Goal: Information Seeking & Learning: Check status

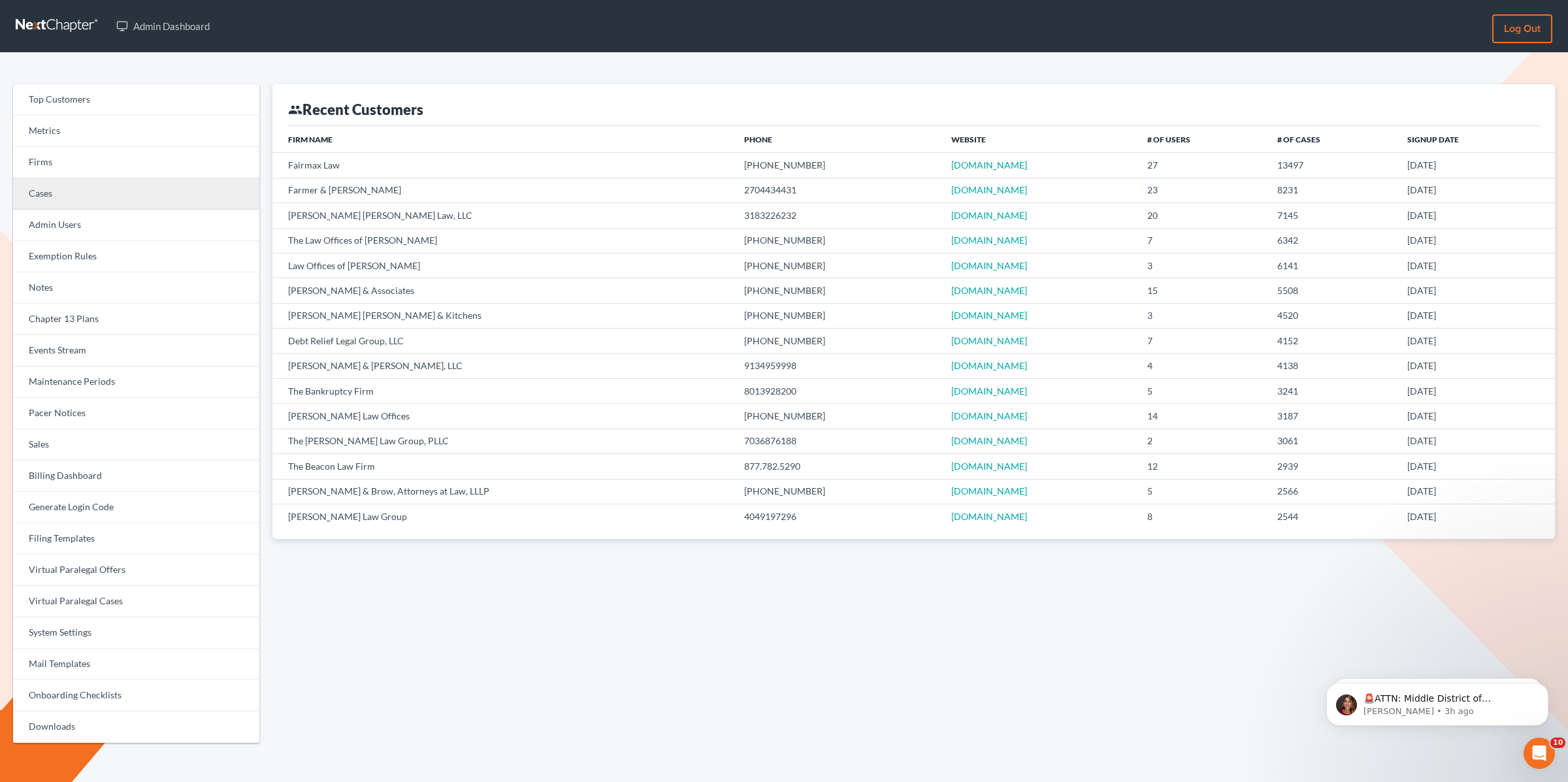
click at [90, 200] on link "Cases" at bounding box center [136, 194] width 246 height 32
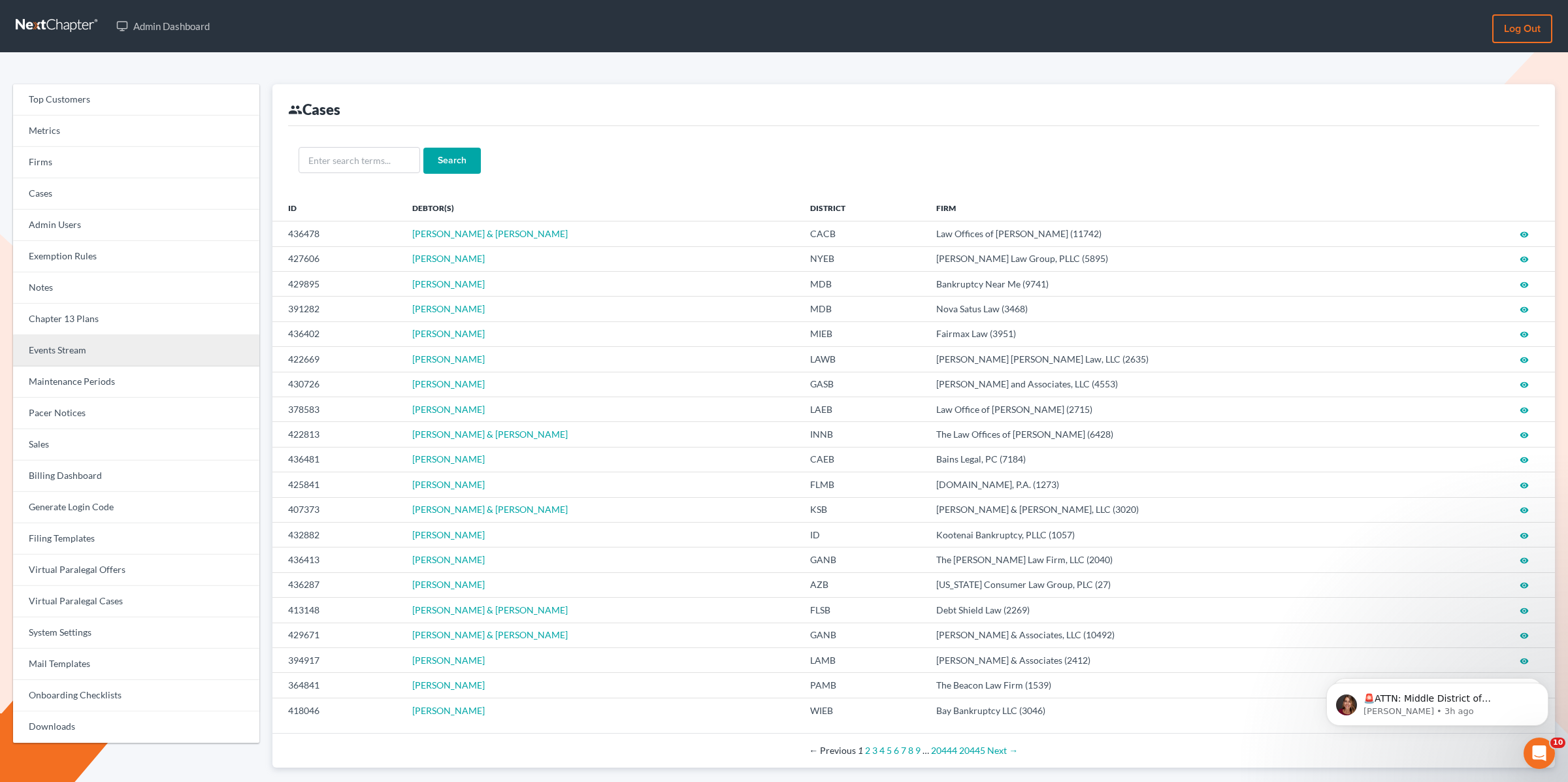
click at [63, 350] on link "Events Stream" at bounding box center [136, 351] width 246 height 32
click at [63, 351] on link "Events Stream" at bounding box center [136, 351] width 246 height 32
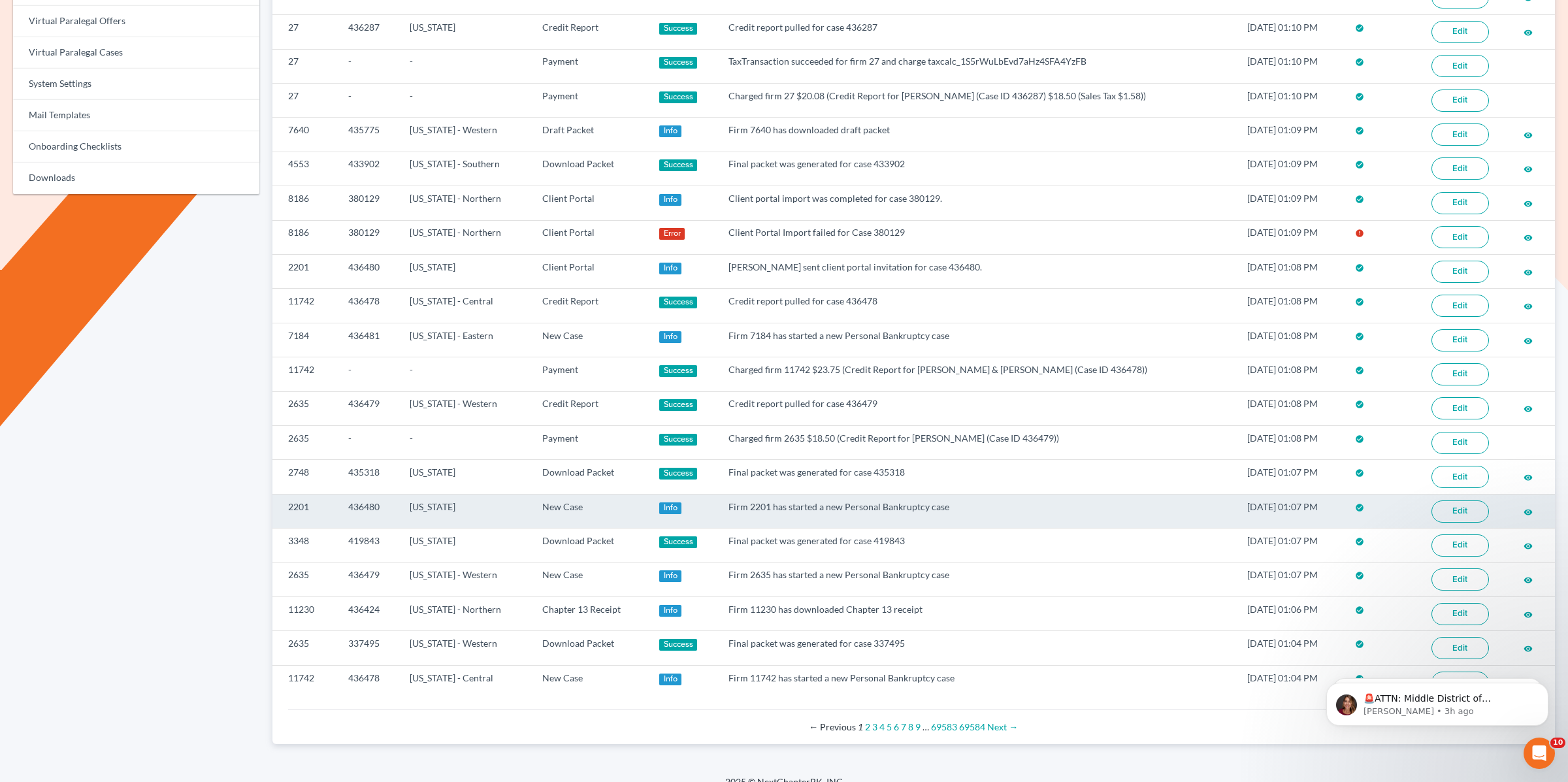
scroll to position [582, 0]
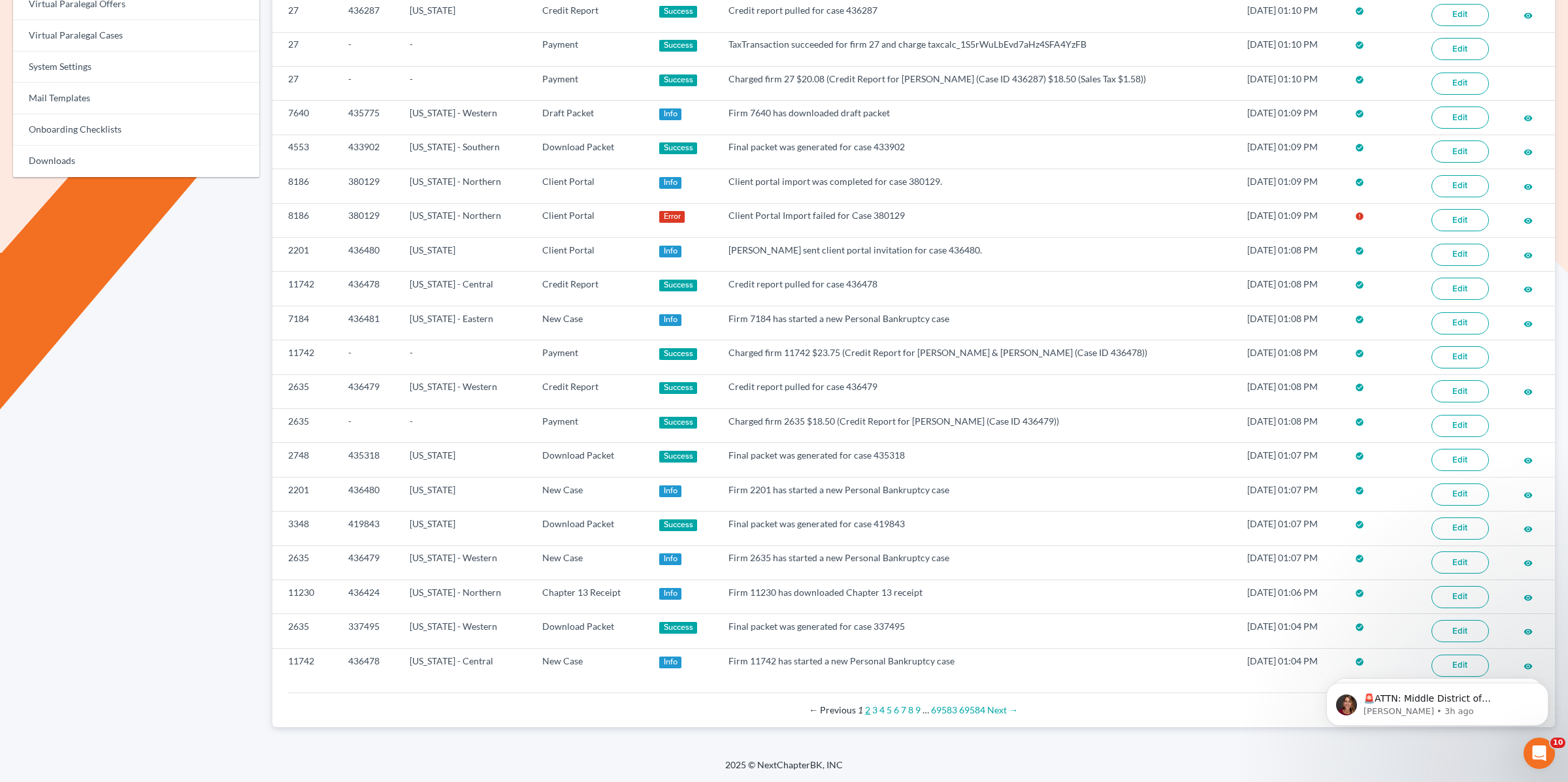
click at [869, 712] on link "2" at bounding box center [867, 710] width 5 height 12
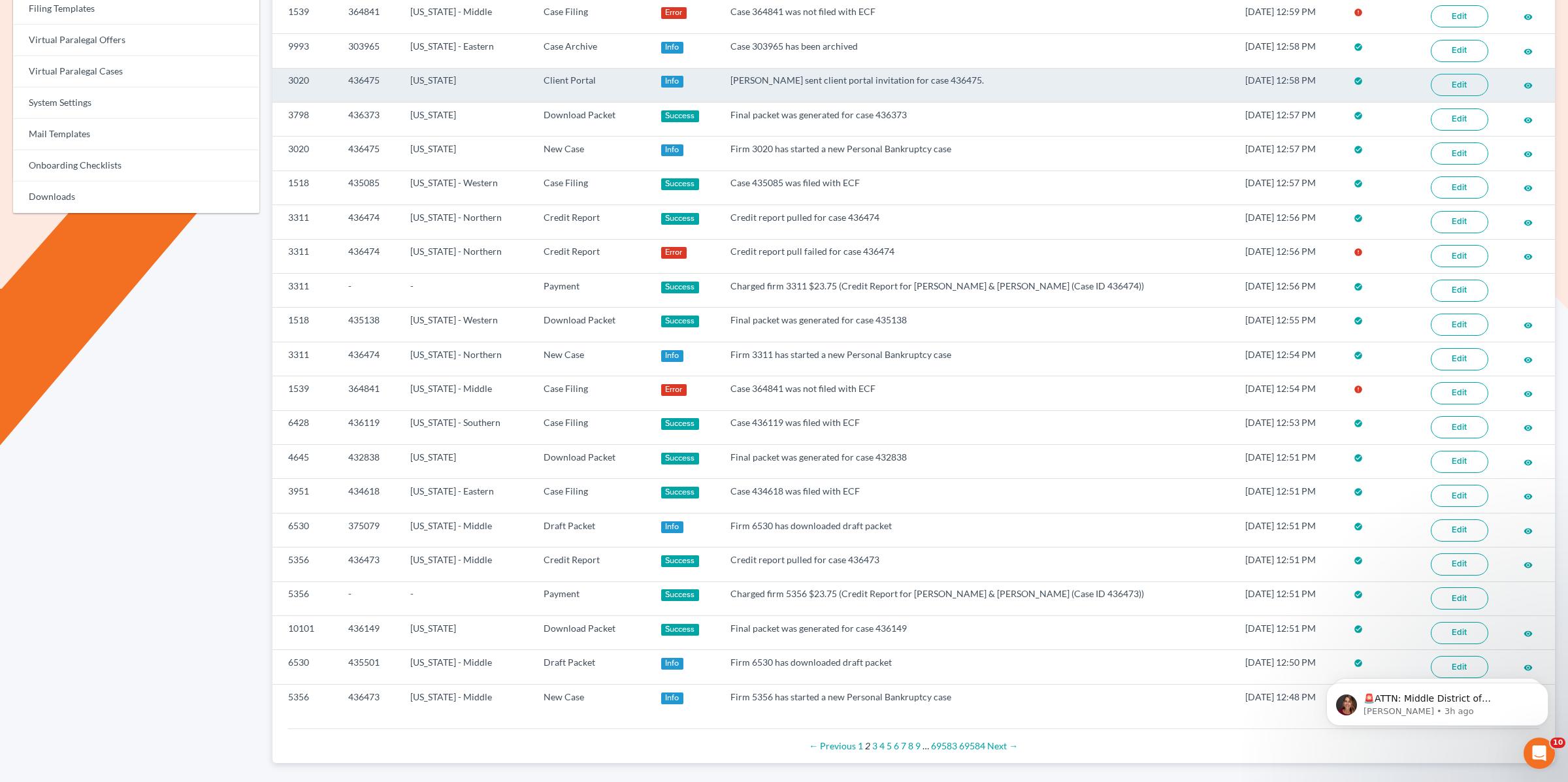
scroll to position [535, 0]
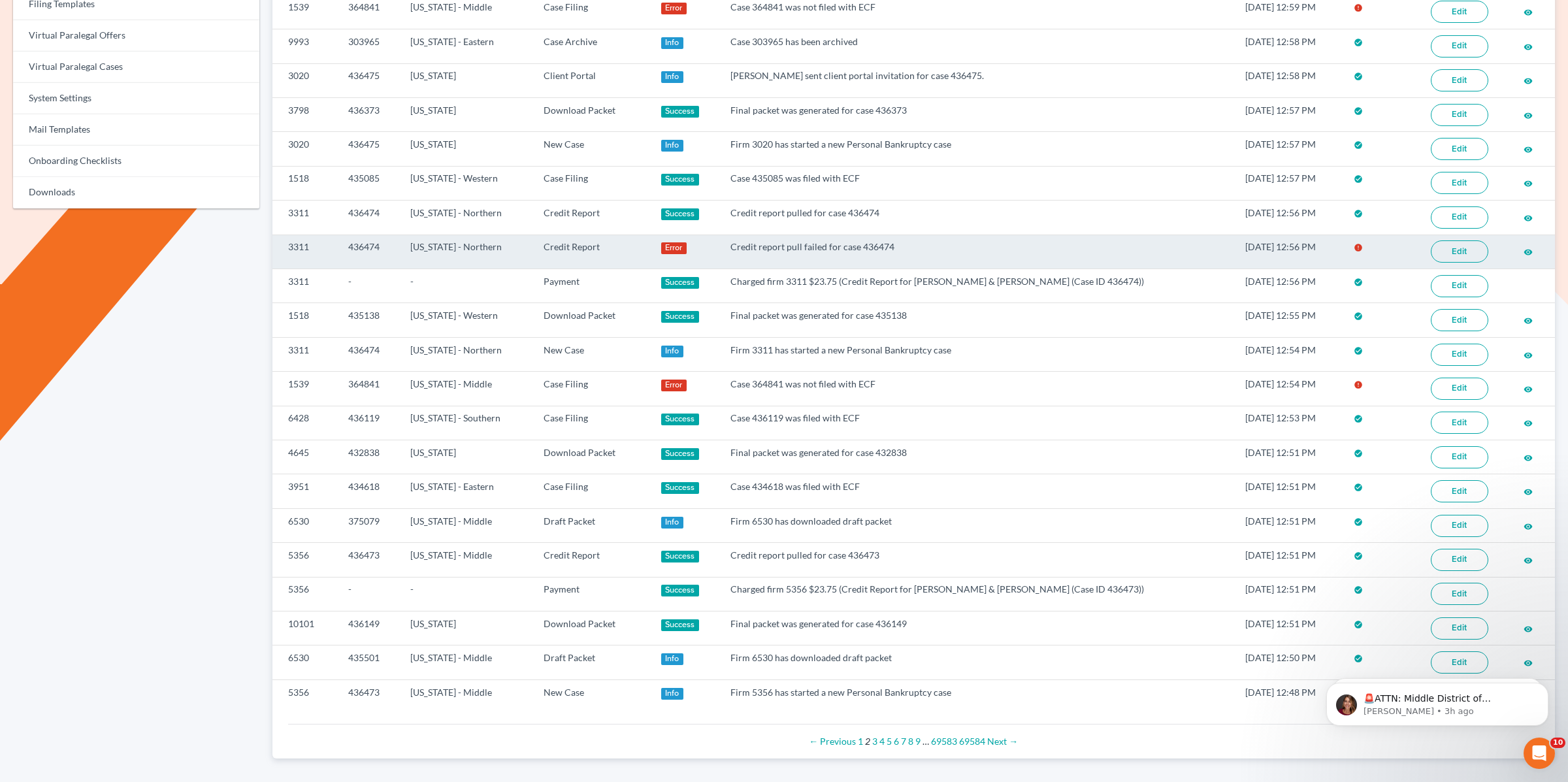
click at [1455, 263] on link "Edit" at bounding box center [1460, 251] width 58 height 22
click at [1464, 256] on link "Edit" at bounding box center [1460, 251] width 58 height 22
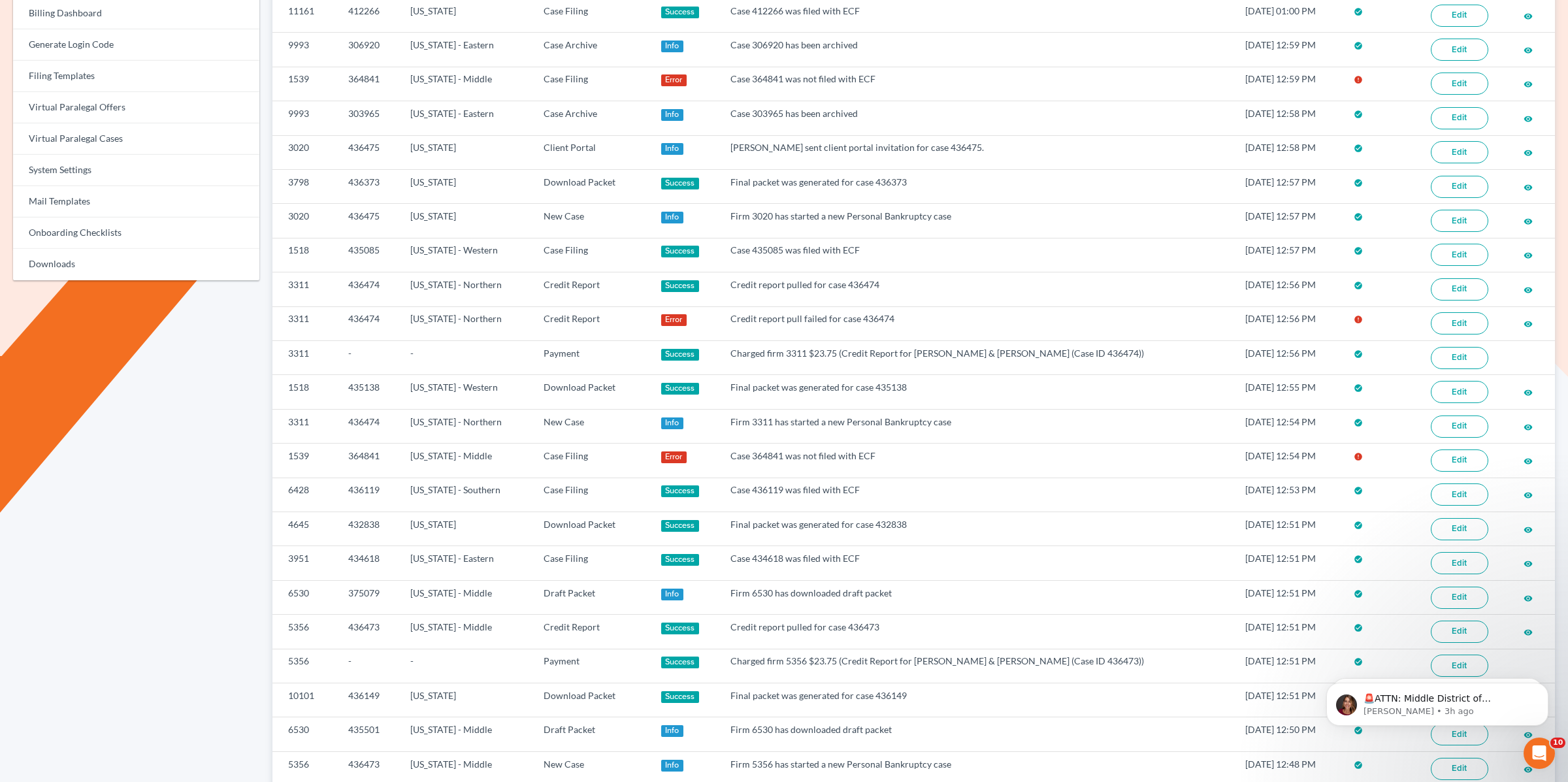
scroll to position [582, 0]
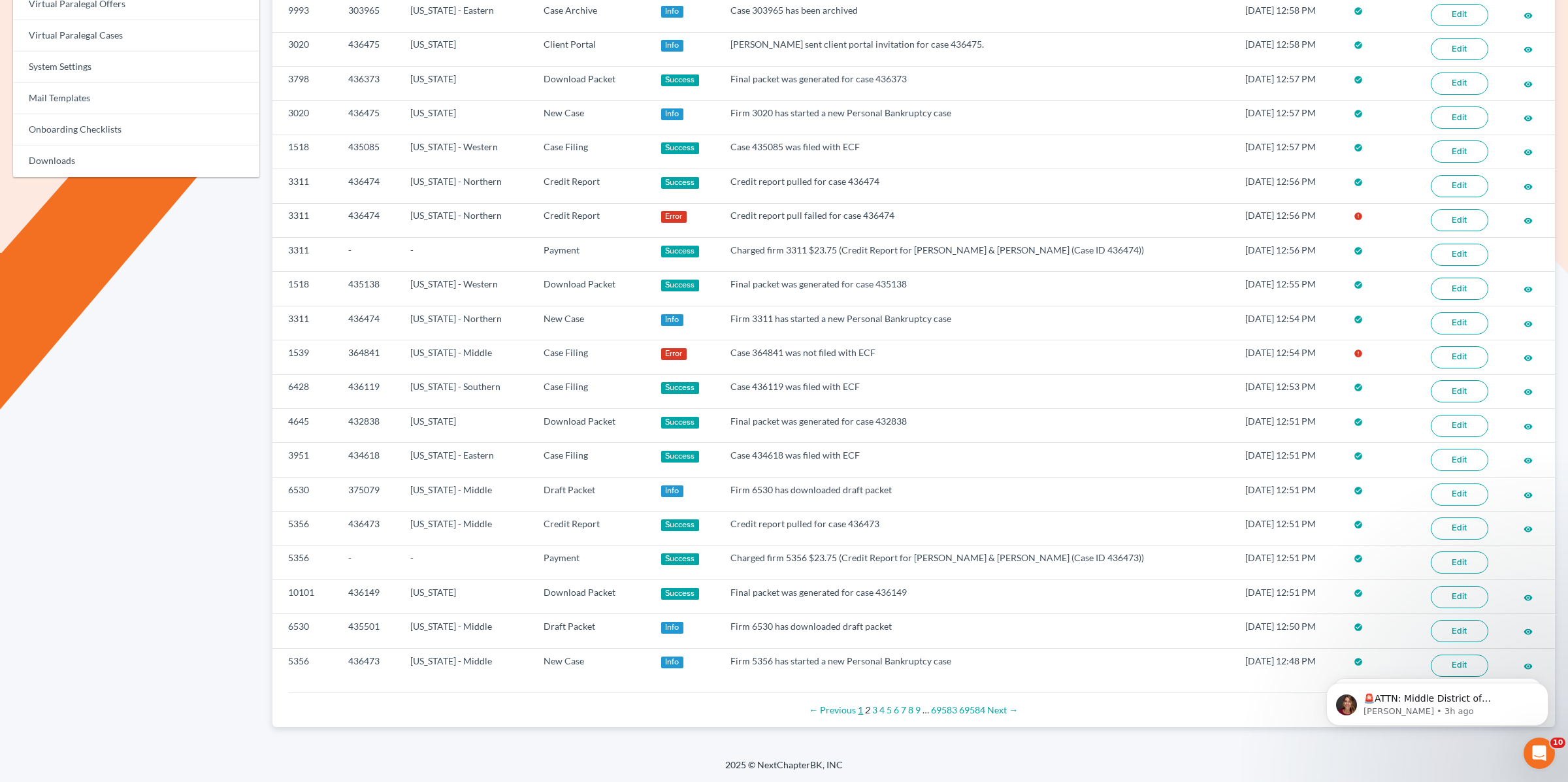
click at [862, 713] on link "1" at bounding box center [860, 710] width 5 height 12
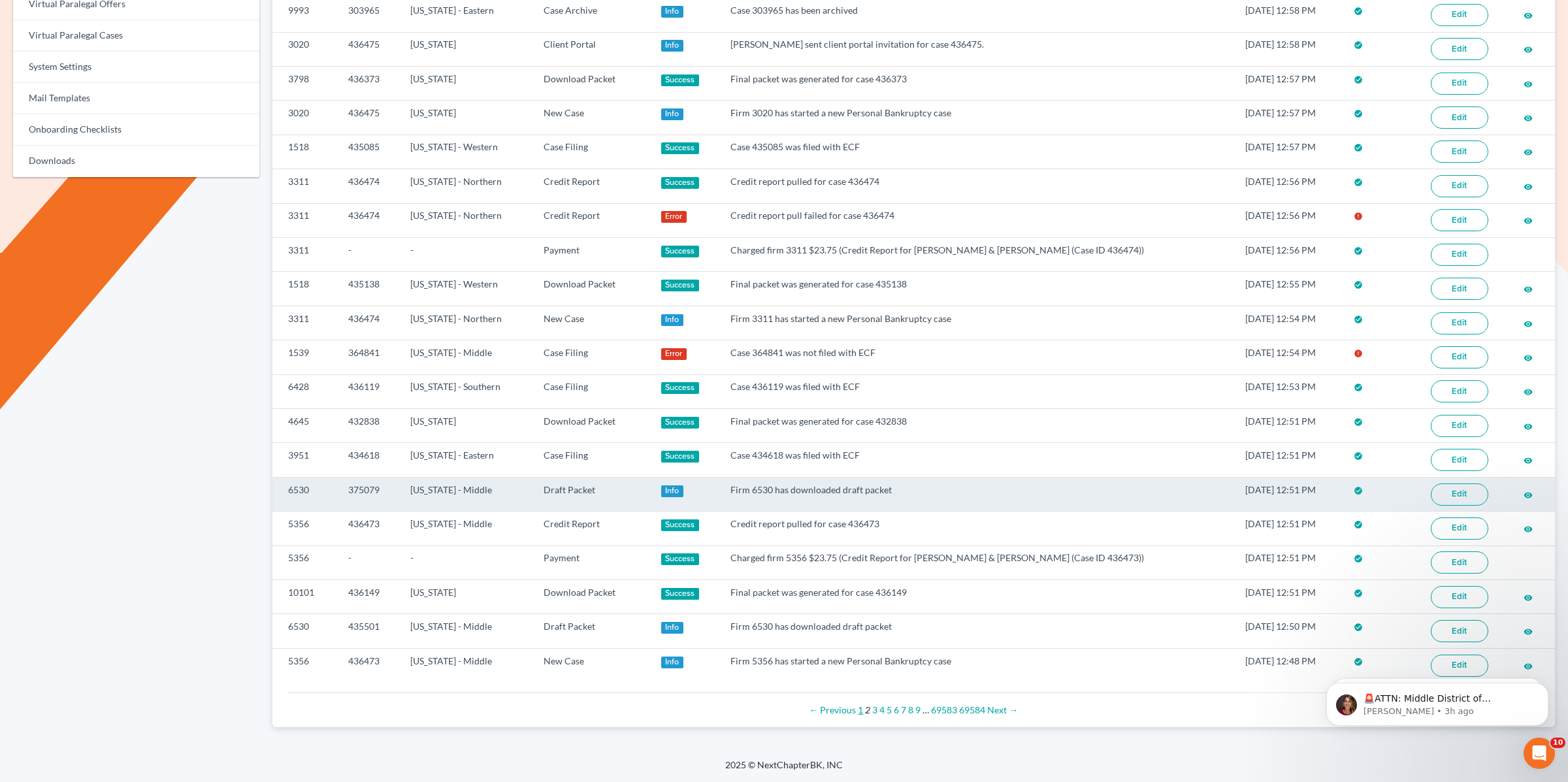
scroll to position [0, 0]
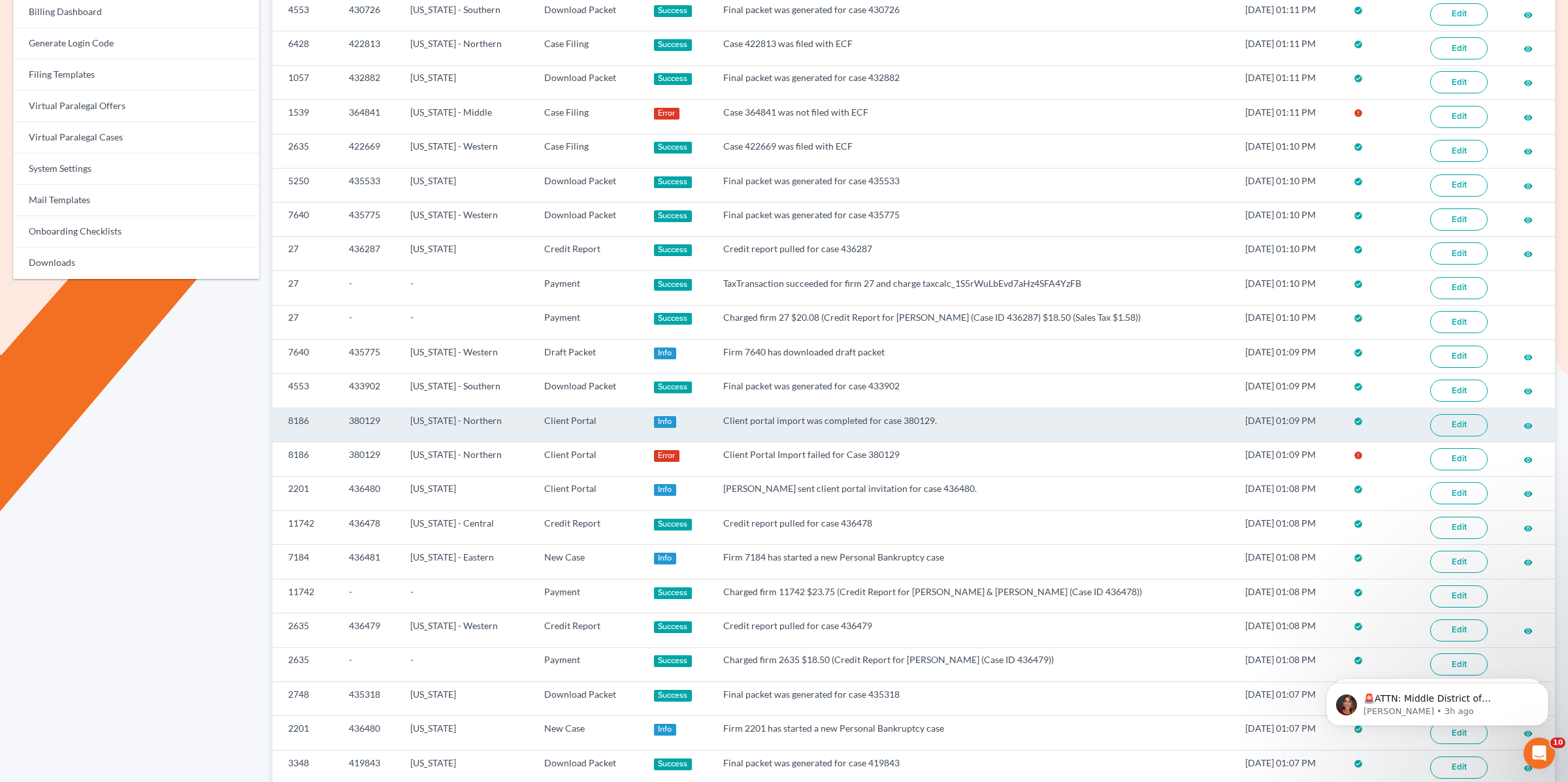
scroll to position [582, 0]
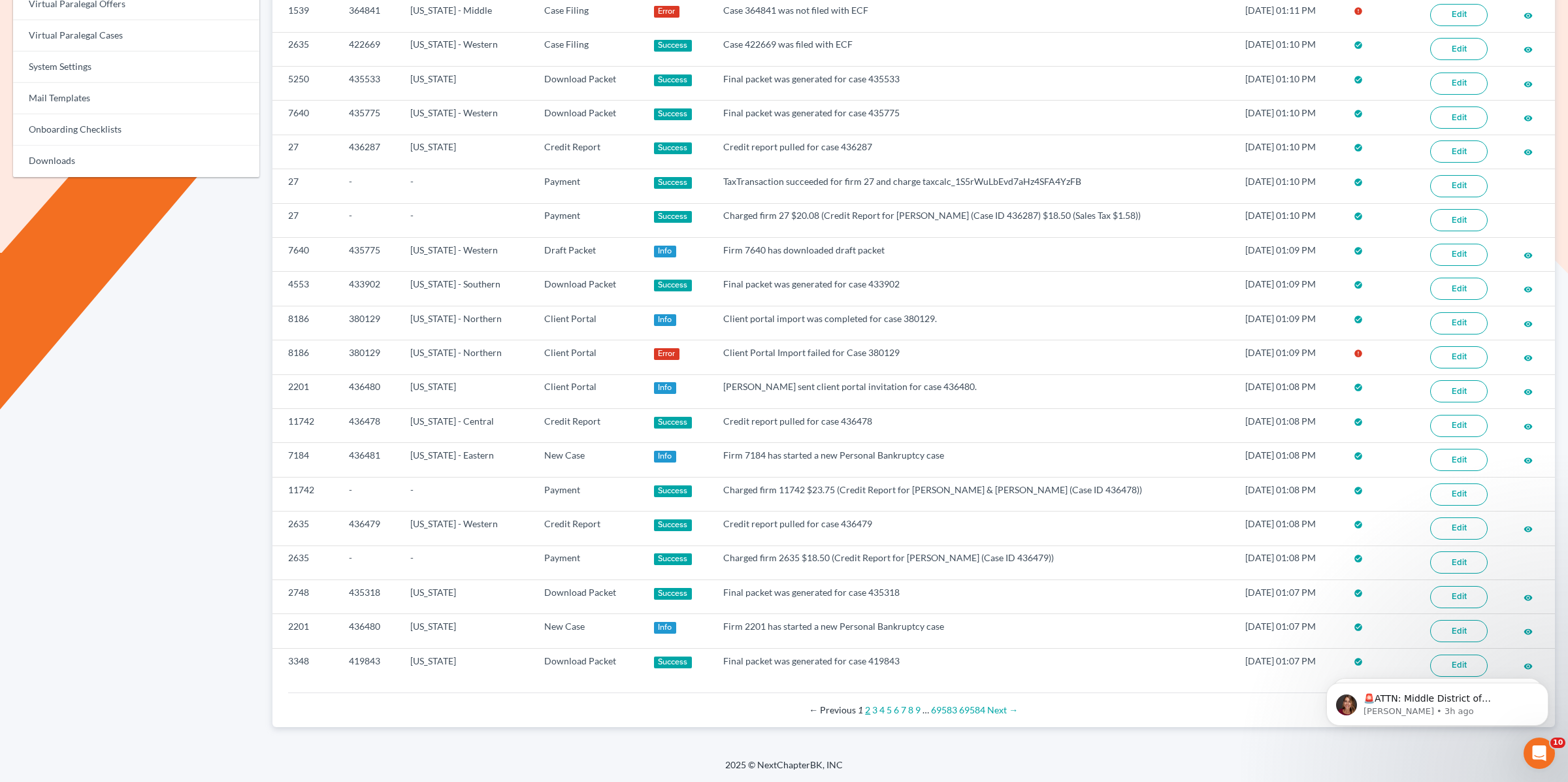
click at [866, 713] on link "2" at bounding box center [867, 710] width 5 height 12
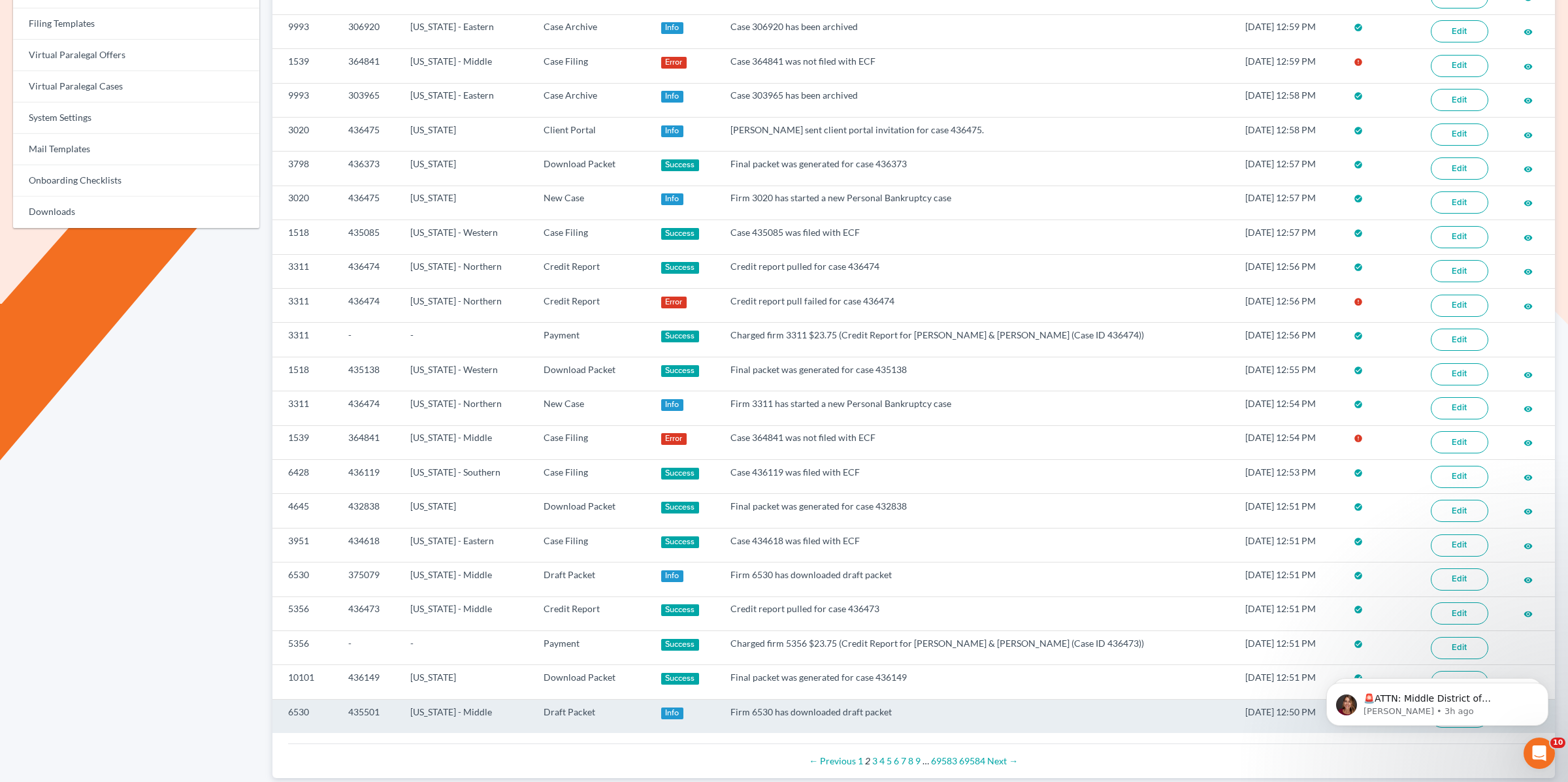
scroll to position [582, 0]
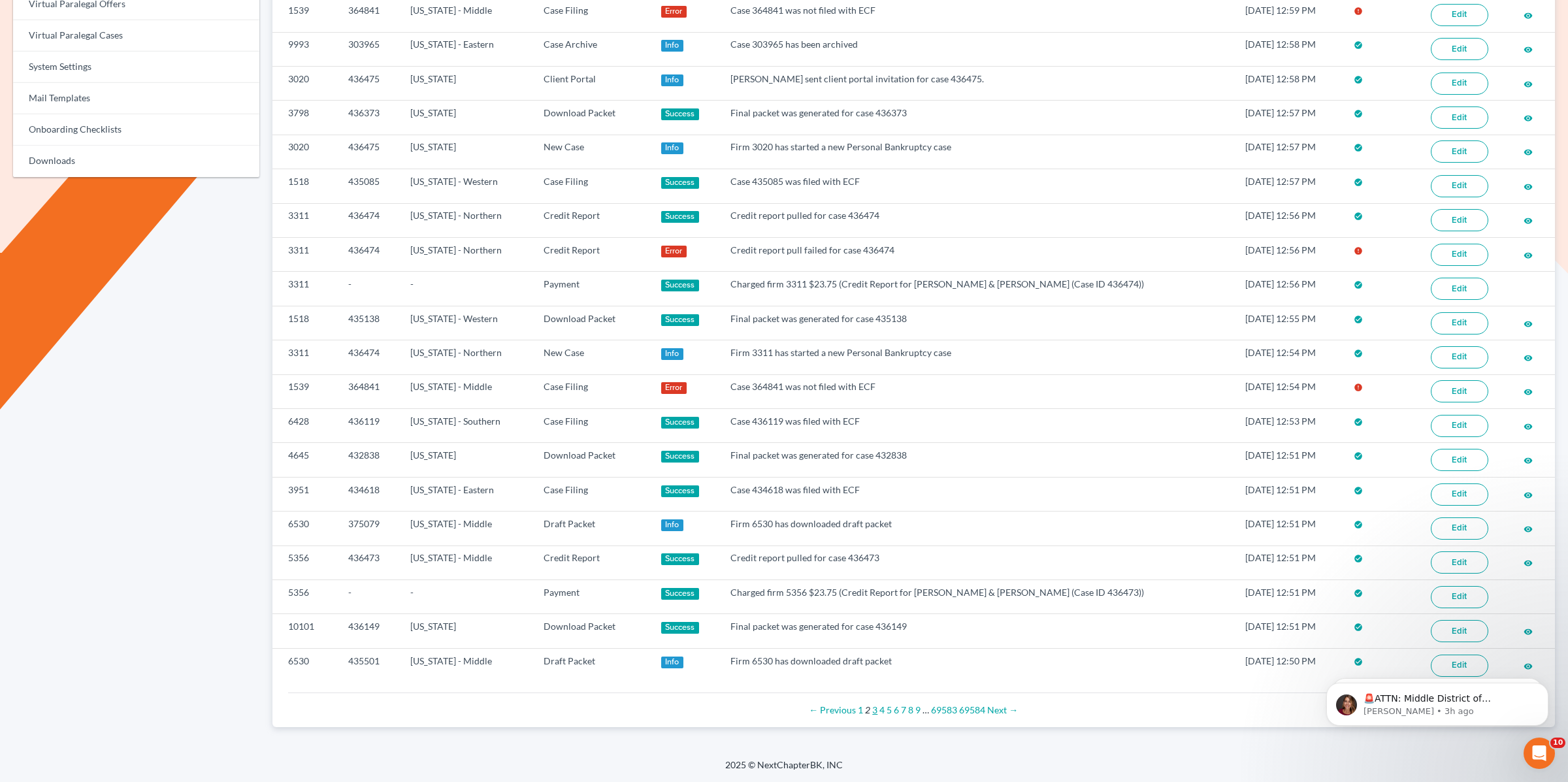
click at [873, 711] on link "3" at bounding box center [874, 710] width 5 height 12
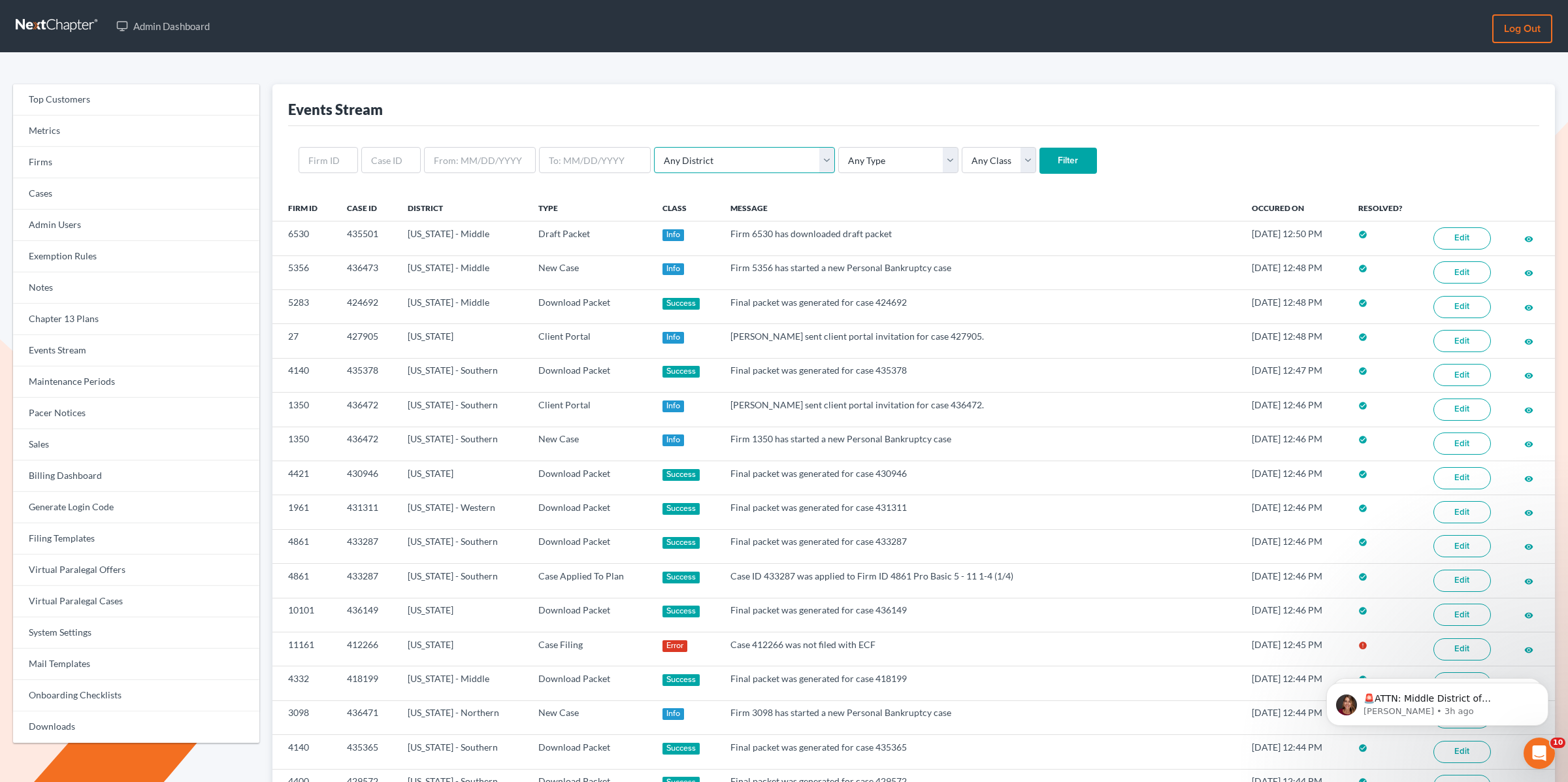
click at [727, 156] on select "Any District Alabama - Middle Alabama - Northern Alabama - Southern Alaska Ariz…" at bounding box center [744, 159] width 181 height 26
select select "22"
click at [654, 147] on select "Any District Alabama - Middle Alabama - Northern Alabama - Southern Alaska Ariz…" at bounding box center [744, 159] width 181 height 26
click at [877, 155] on select "Any Type Case Applied To Plan Case Archive Case Duplicate Case Filing Chapter 1…" at bounding box center [898, 159] width 120 height 26
select select "case_filing"
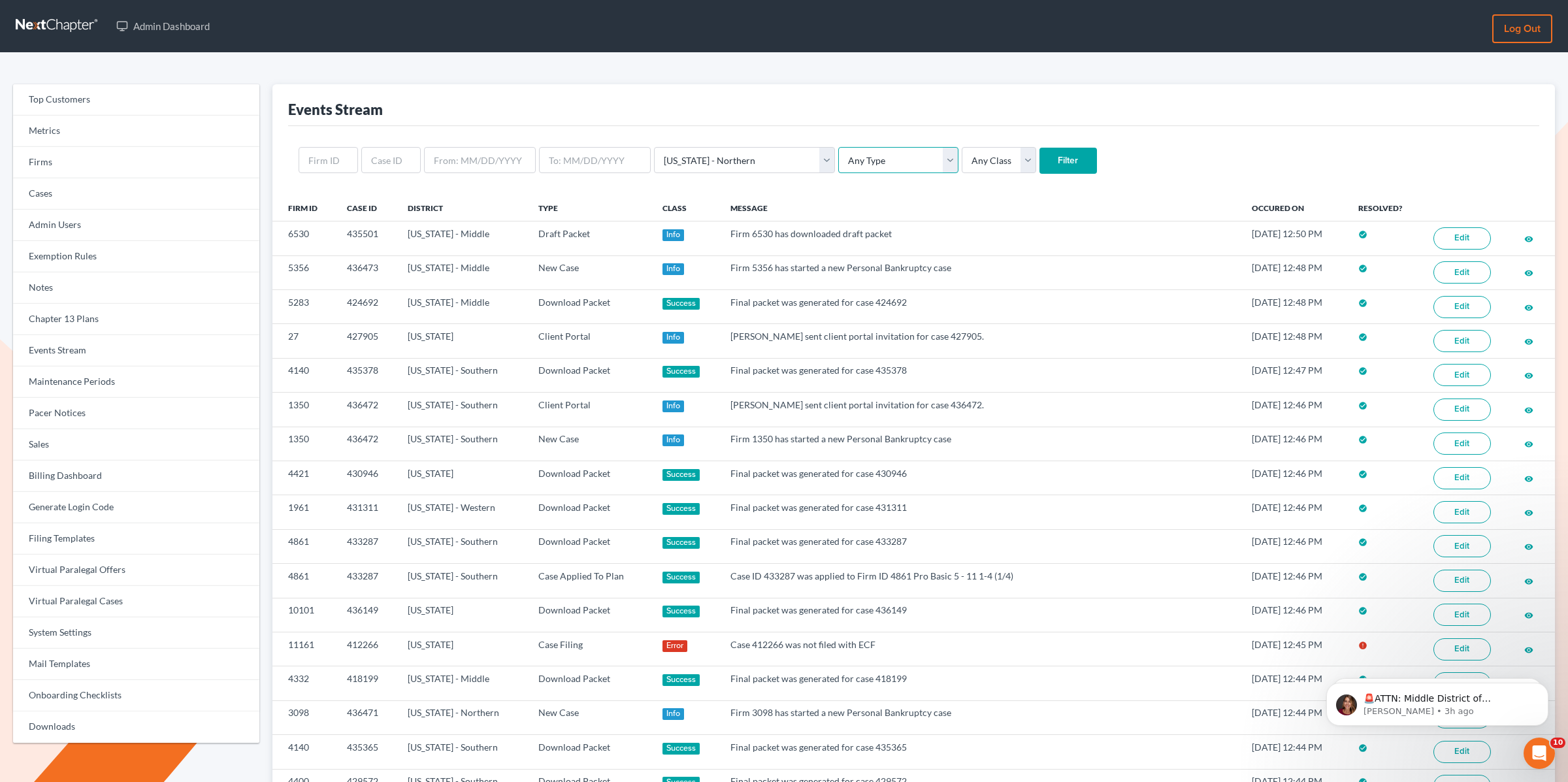
click at [839, 147] on select "Any Type Case Applied To Plan Case Archive Case Duplicate Case Filing Chapter 1…" at bounding box center [898, 159] width 120 height 26
click at [1040, 164] on input "Filter" at bounding box center [1069, 160] width 58 height 26
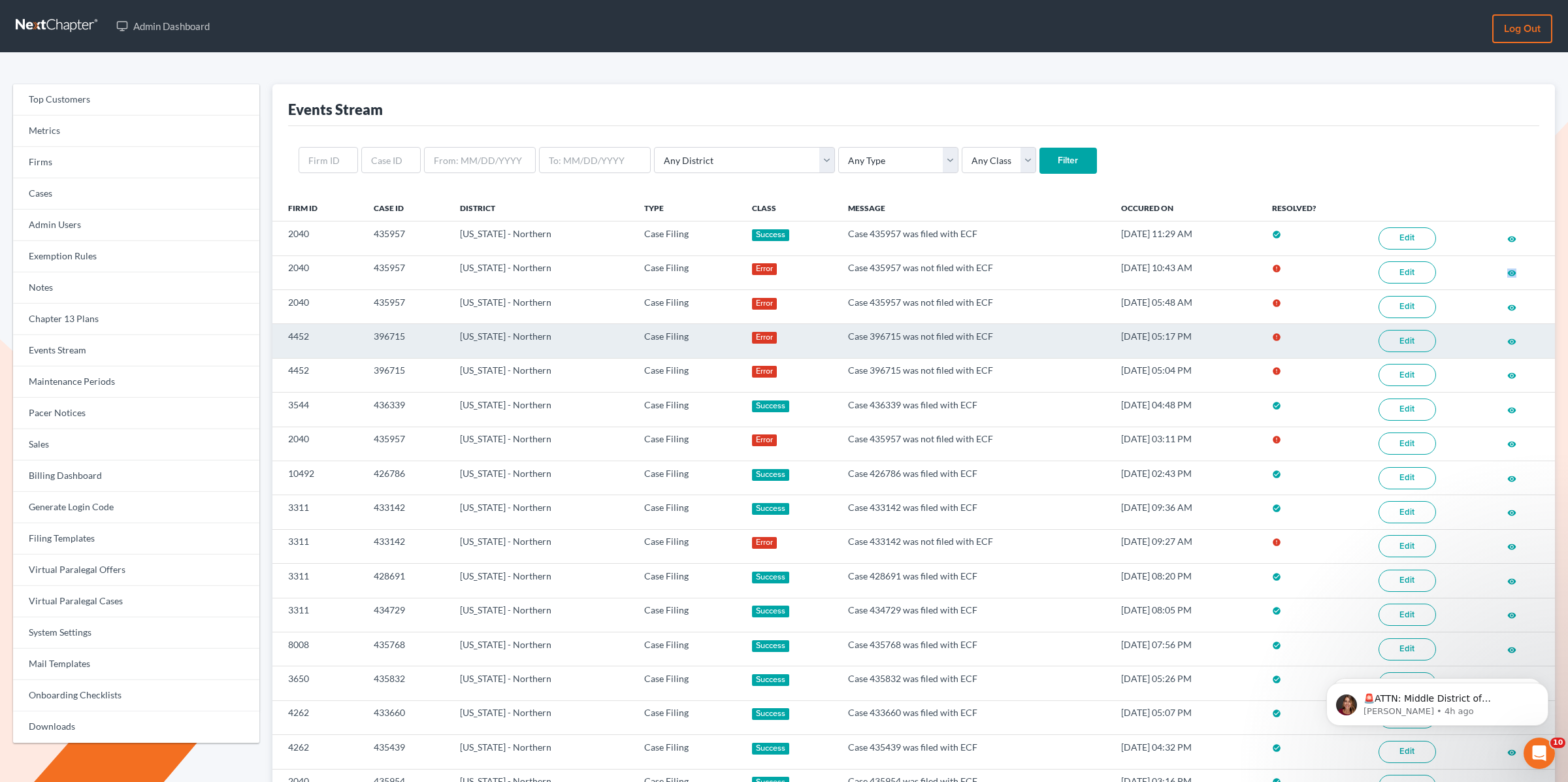
scroll to position [1, 0]
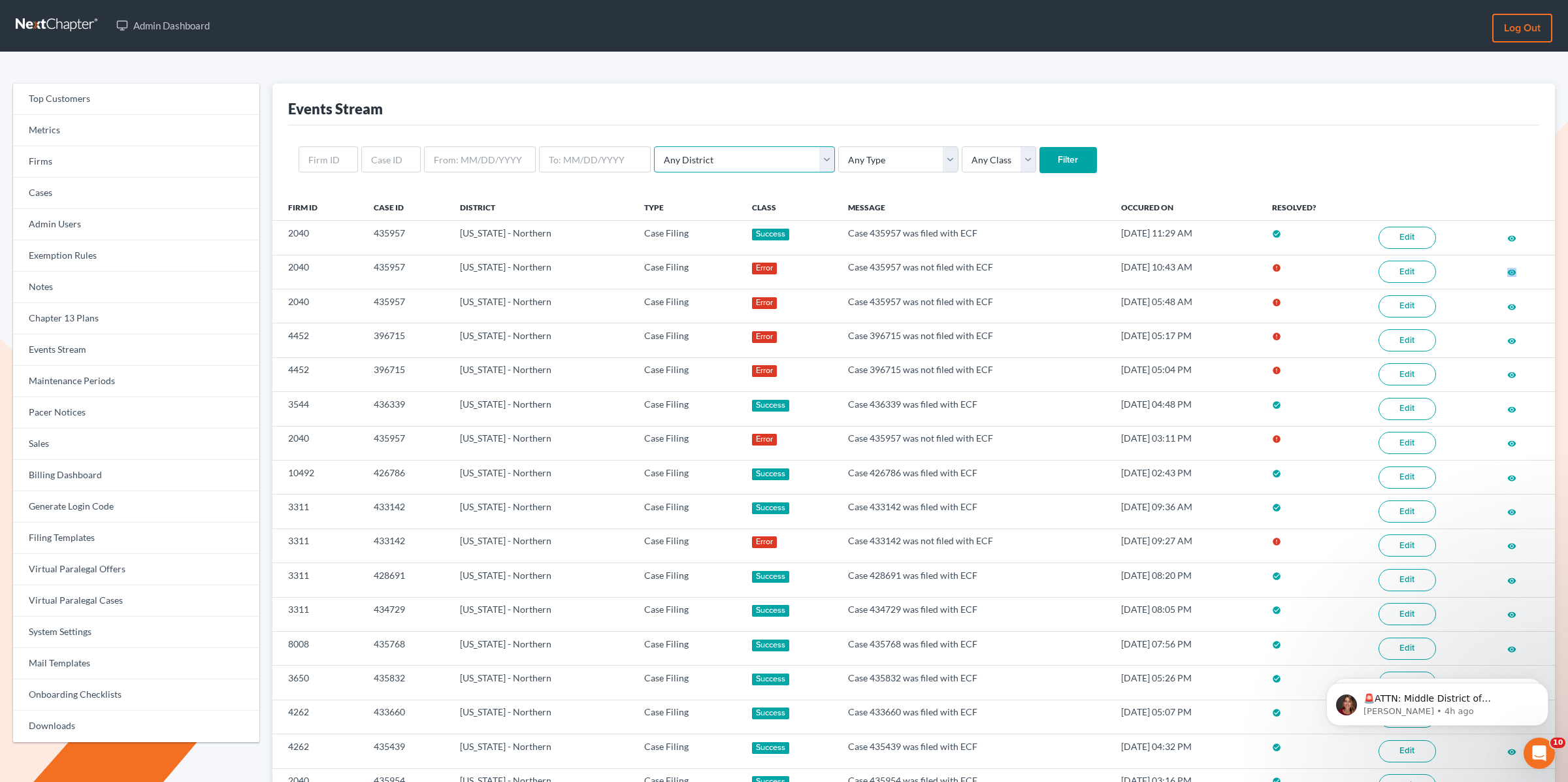
click at [697, 158] on select "Any District [US_STATE] - [GEOGRAPHIC_DATA] [US_STATE] - [GEOGRAPHIC_DATA] [US_…" at bounding box center [744, 159] width 181 height 26
select select "12"
click at [654, 147] on select "Any District [US_STATE] - [GEOGRAPHIC_DATA] [US_STATE] - [GEOGRAPHIC_DATA] [US_…" at bounding box center [744, 159] width 181 height 26
click at [854, 162] on select "Any Type Case Applied To Plan Case Archive Case Duplicate Case Filing Chapter 1…" at bounding box center [898, 159] width 120 height 26
select select "case_filing"
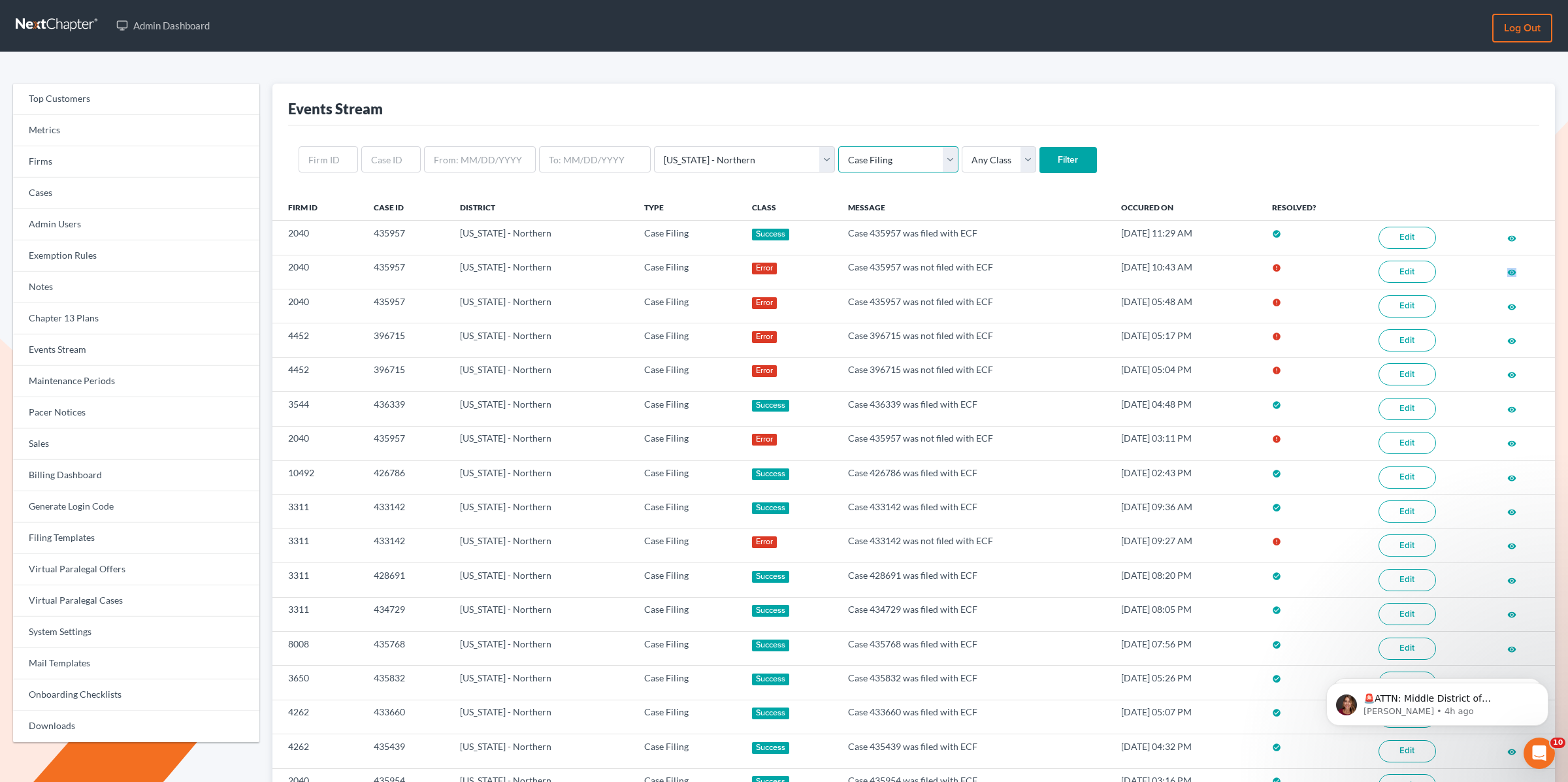
click at [839, 147] on select "Any Type Case Applied To Plan Case Archive Case Duplicate Case Filing Chapter 1…" at bounding box center [898, 159] width 120 height 26
click at [1040, 159] on input "Filter" at bounding box center [1069, 159] width 58 height 26
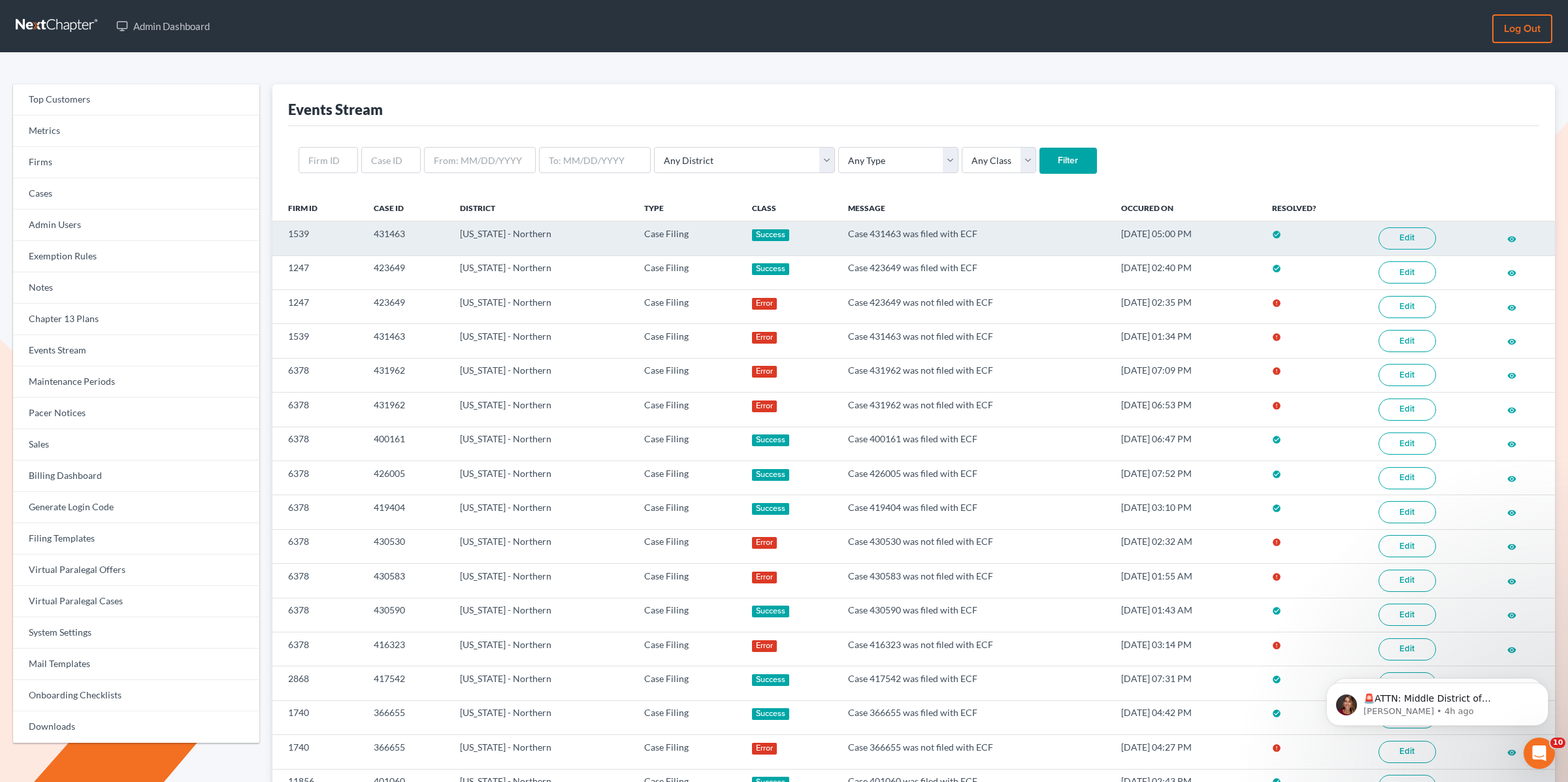
click at [1111, 239] on td "[DATE] 05:00 PM" at bounding box center [1187, 238] width 151 height 34
drag, startPoint x: 1150, startPoint y: 236, endPoint x: 1081, endPoint y: 236, distance: 69.0
click at [1111, 234] on td "[DATE] 05:00 PM" at bounding box center [1187, 238] width 151 height 34
click at [1059, 240] on td "Case 431463 was filed with ECF" at bounding box center [974, 238] width 272 height 34
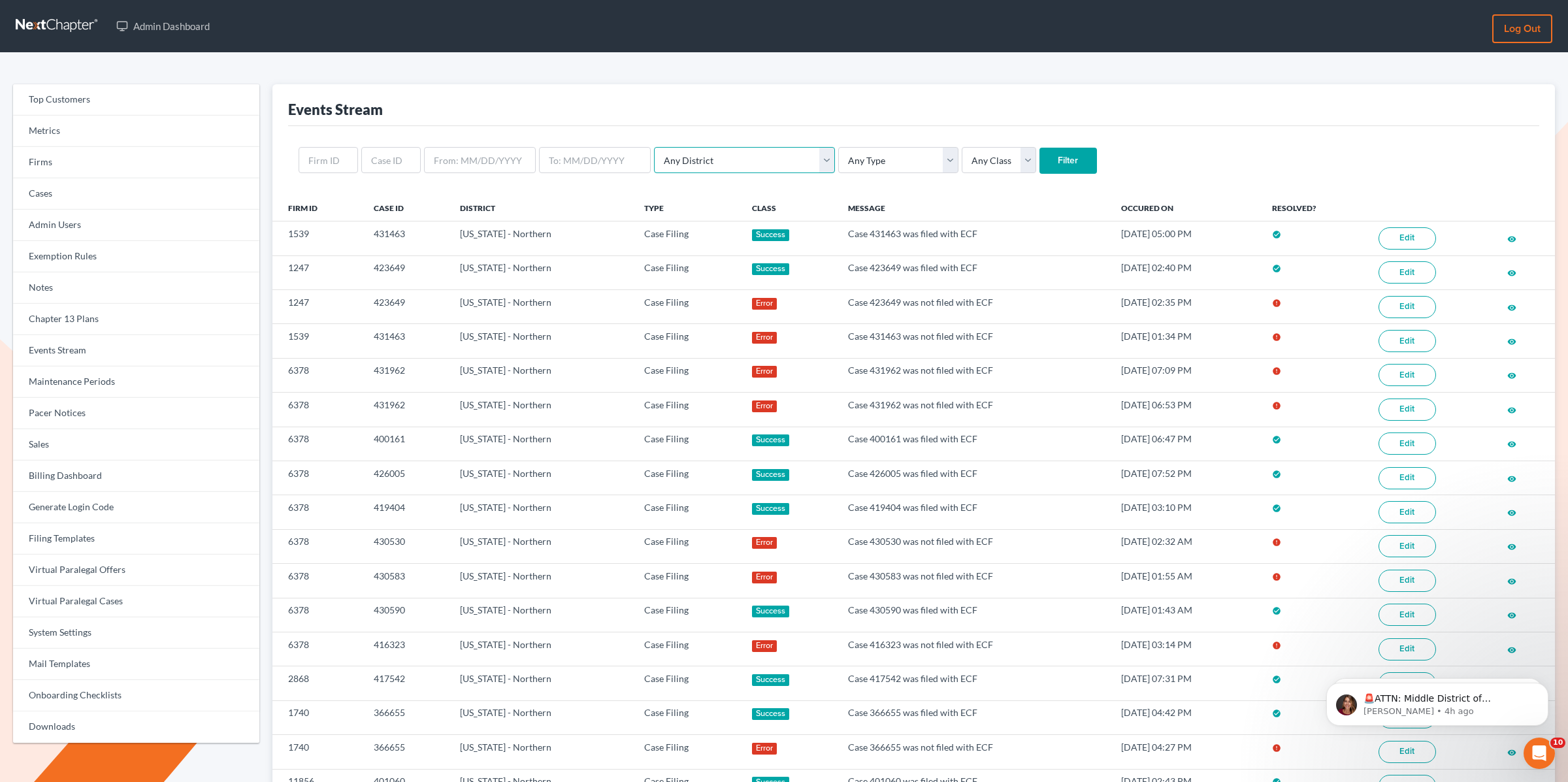
click at [734, 156] on select "Any District [US_STATE] - [GEOGRAPHIC_DATA] [US_STATE] - [GEOGRAPHIC_DATA] [US_…" at bounding box center [744, 159] width 181 height 26
select select "10"
click at [654, 147] on select "Any District [US_STATE] - [GEOGRAPHIC_DATA] [US_STATE] - [GEOGRAPHIC_DATA] [US_…" at bounding box center [744, 159] width 181 height 26
click at [839, 158] on select "Any Type Case Applied To Plan Case Archive Case Duplicate Case Filing Chapter 1…" at bounding box center [898, 159] width 120 height 26
select select "case_filing"
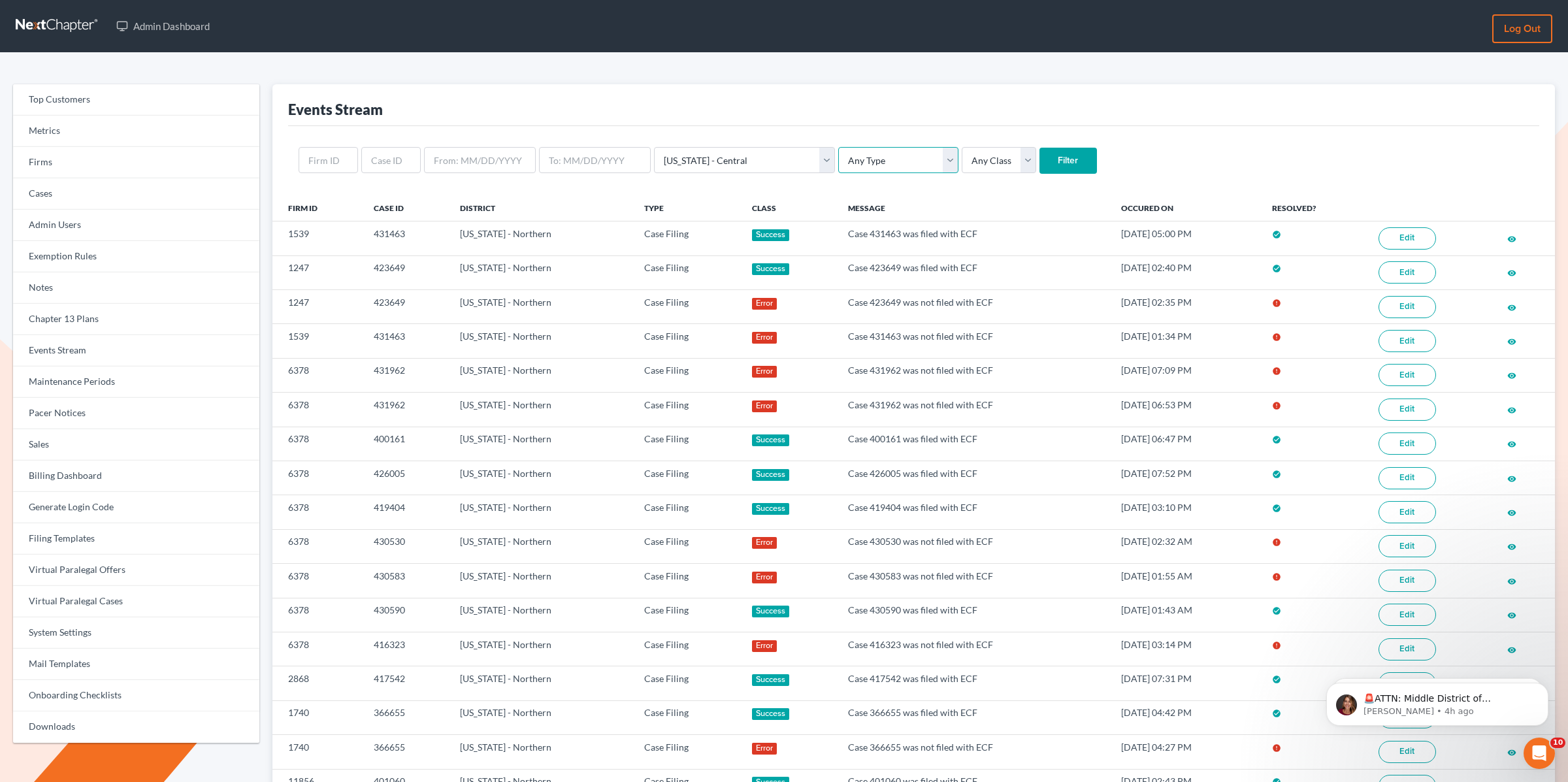
click at [839, 147] on select "Any Type Case Applied To Plan Case Archive Case Duplicate Case Filing Chapter 1…" at bounding box center [898, 159] width 120 height 26
click at [1040, 159] on input "Filter" at bounding box center [1069, 160] width 58 height 26
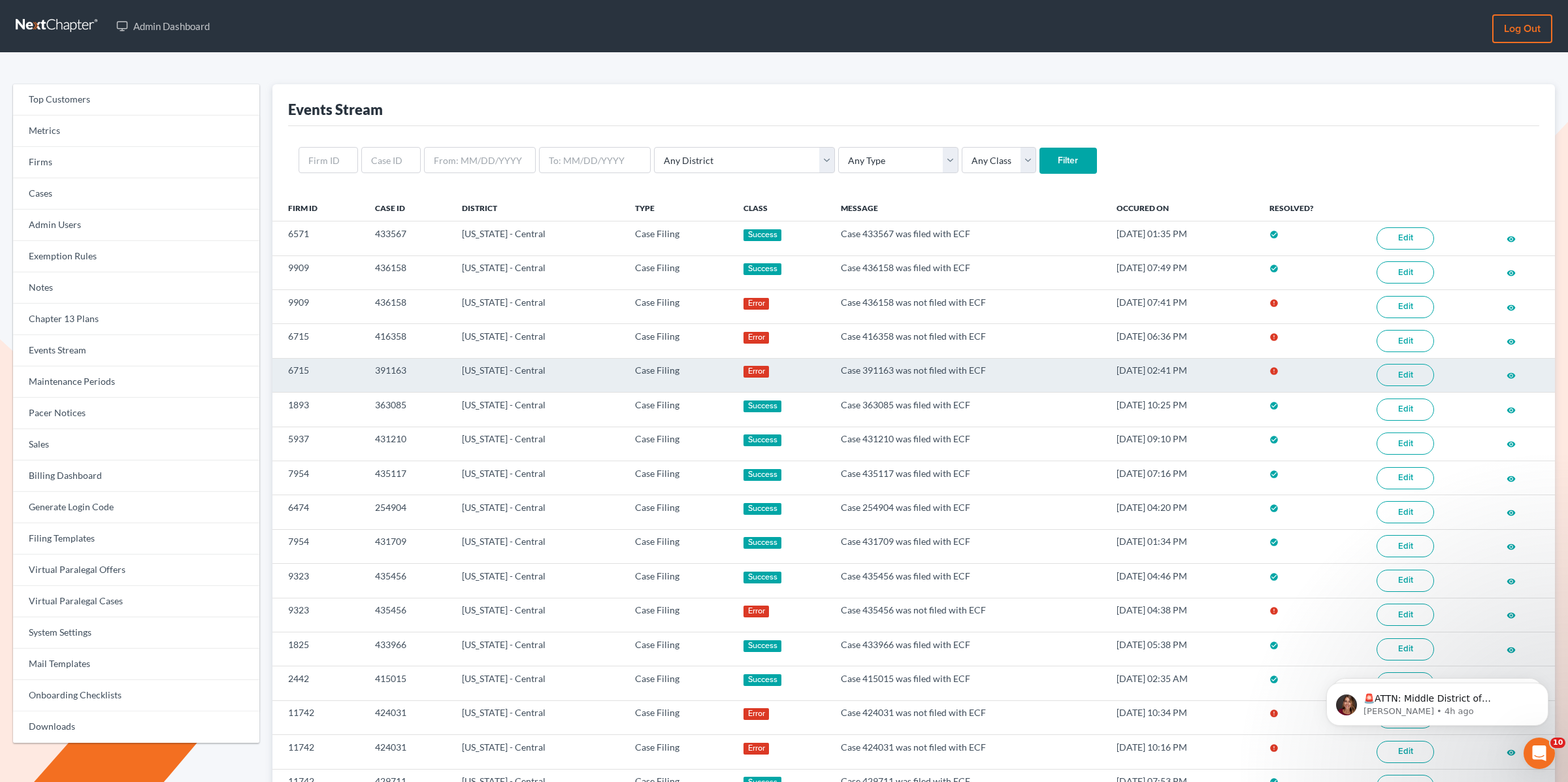
scroll to position [42, 0]
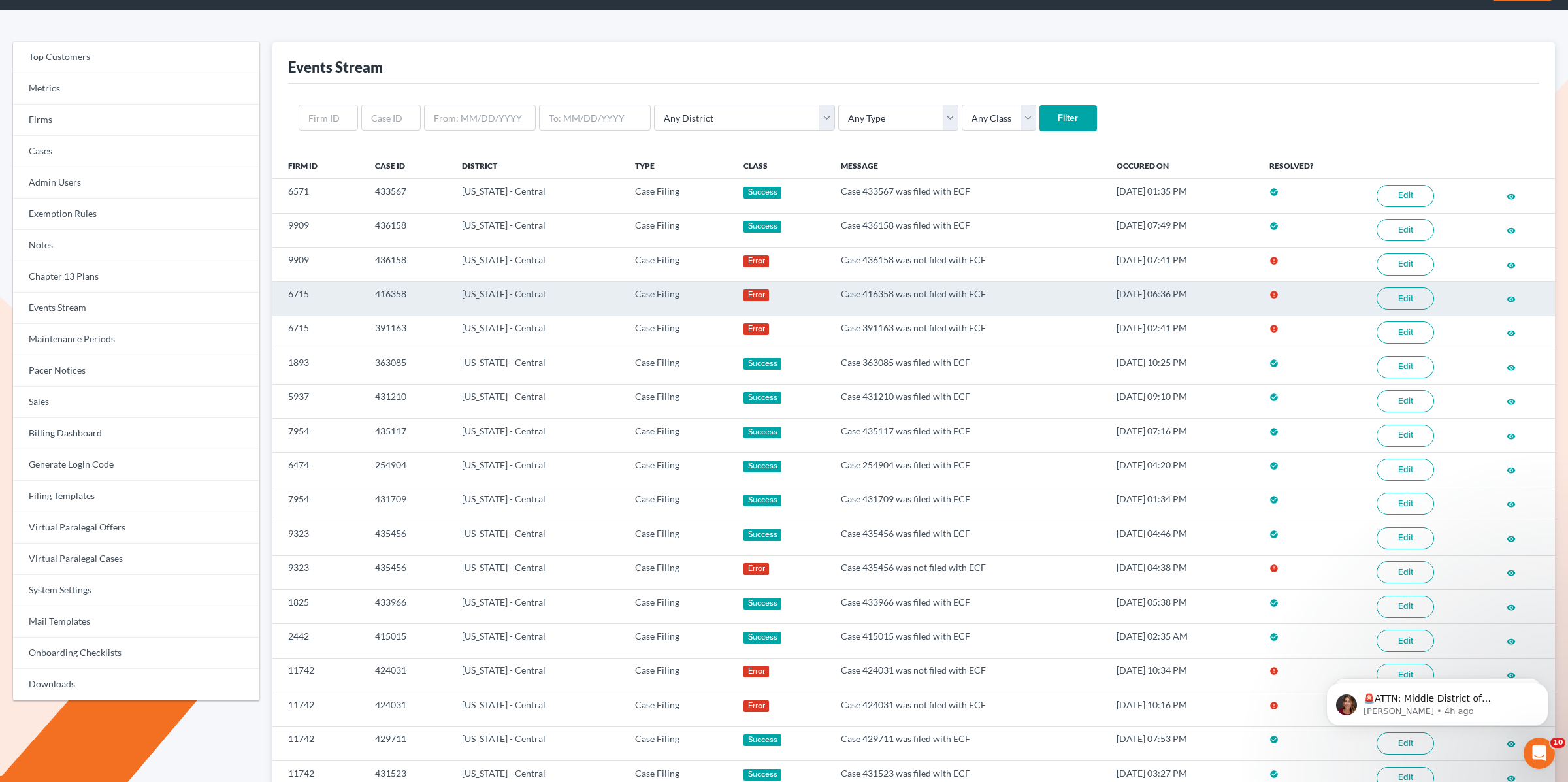
click at [1412, 294] on link "Edit" at bounding box center [1405, 298] width 58 height 22
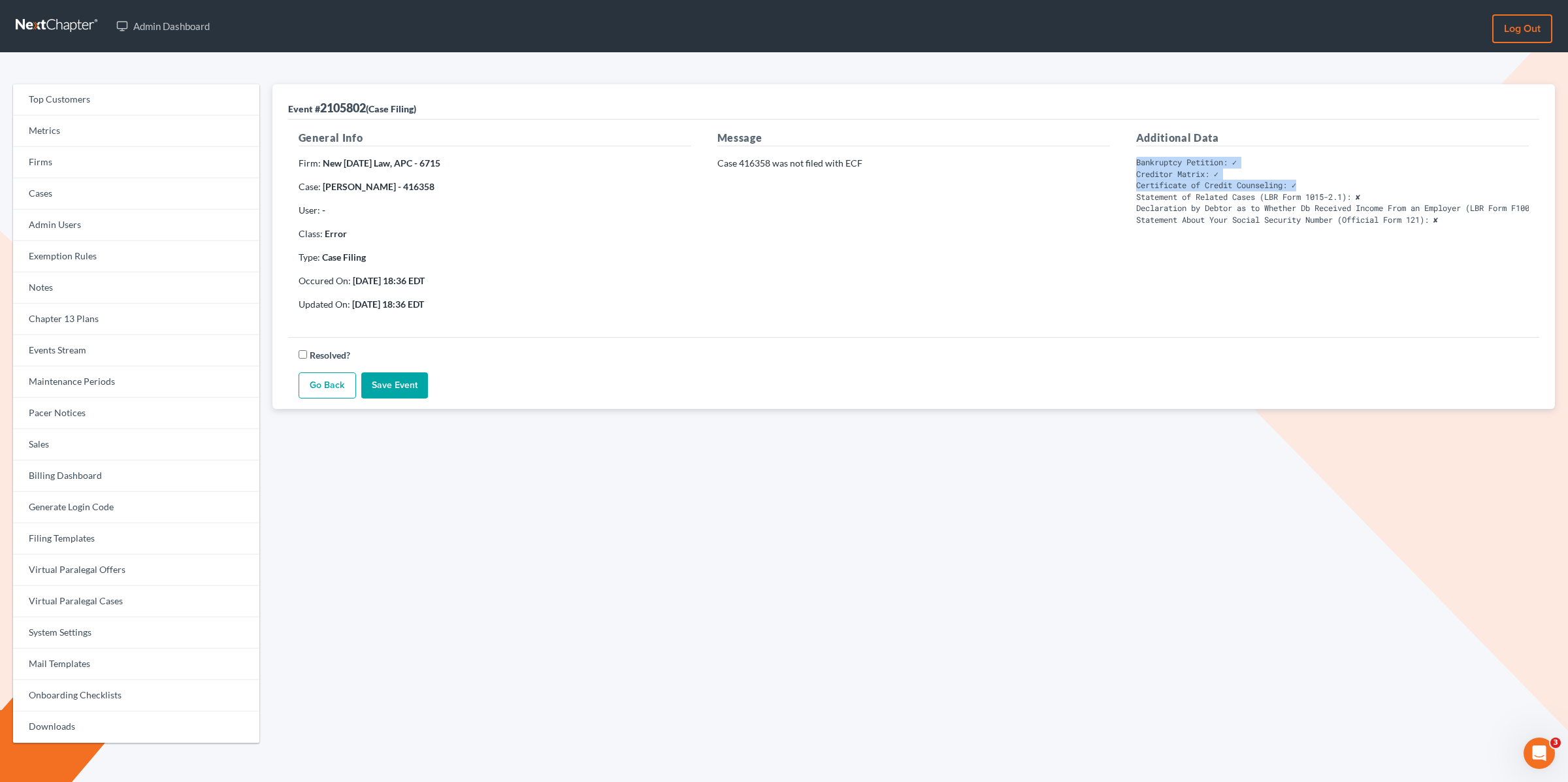
drag, startPoint x: 1137, startPoint y: 160, endPoint x: 1352, endPoint y: 186, distance: 216.6
click at [1352, 186] on pre "Bankruptcy Petition: ✓ Creditor Matrix: ✓ Certificate of Credit Counseling: ✓ S…" at bounding box center [1333, 192] width 393 height 69
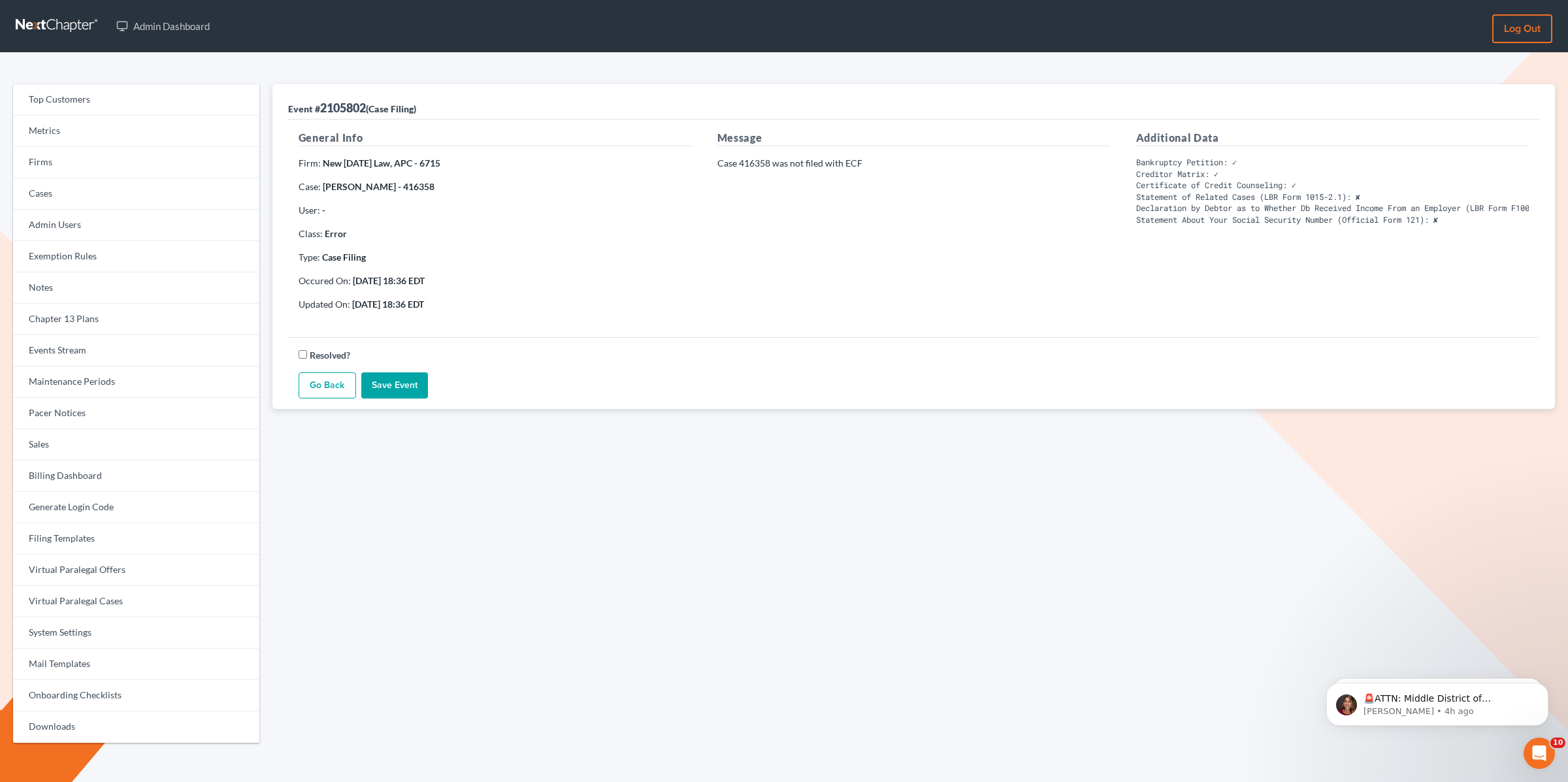
click at [1471, 218] on pre "Bankruptcy Petition: ✓ Creditor Matrix: ✓ Certificate of Credit Counseling: ✓ S…" at bounding box center [1333, 192] width 393 height 69
click at [51, 353] on link "Events Stream" at bounding box center [136, 351] width 246 height 32
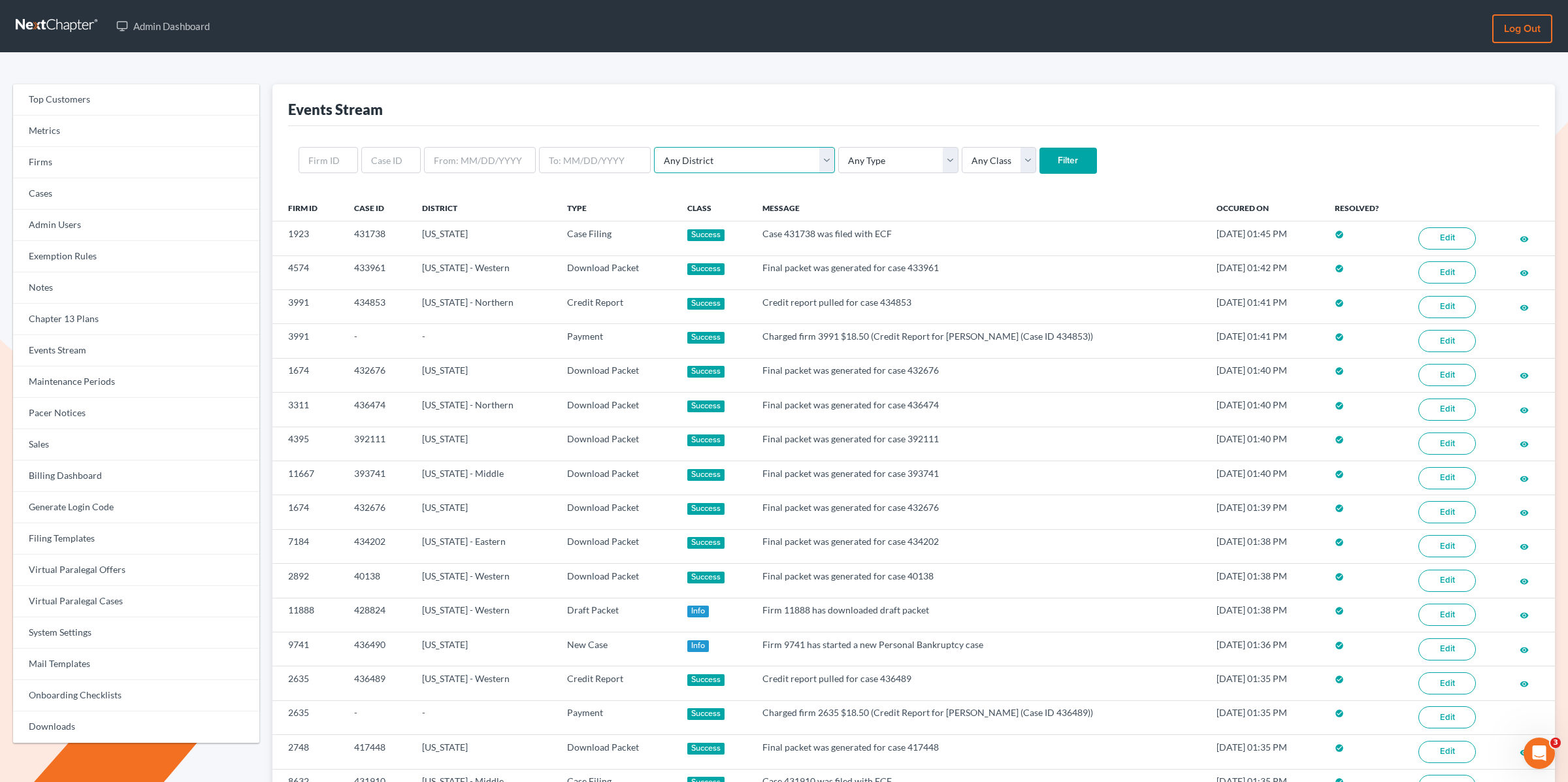
click at [670, 153] on select "Any District Alabama - Middle Alabama - Northern Alabama - Southern Alaska Ariz…" at bounding box center [744, 159] width 181 height 26
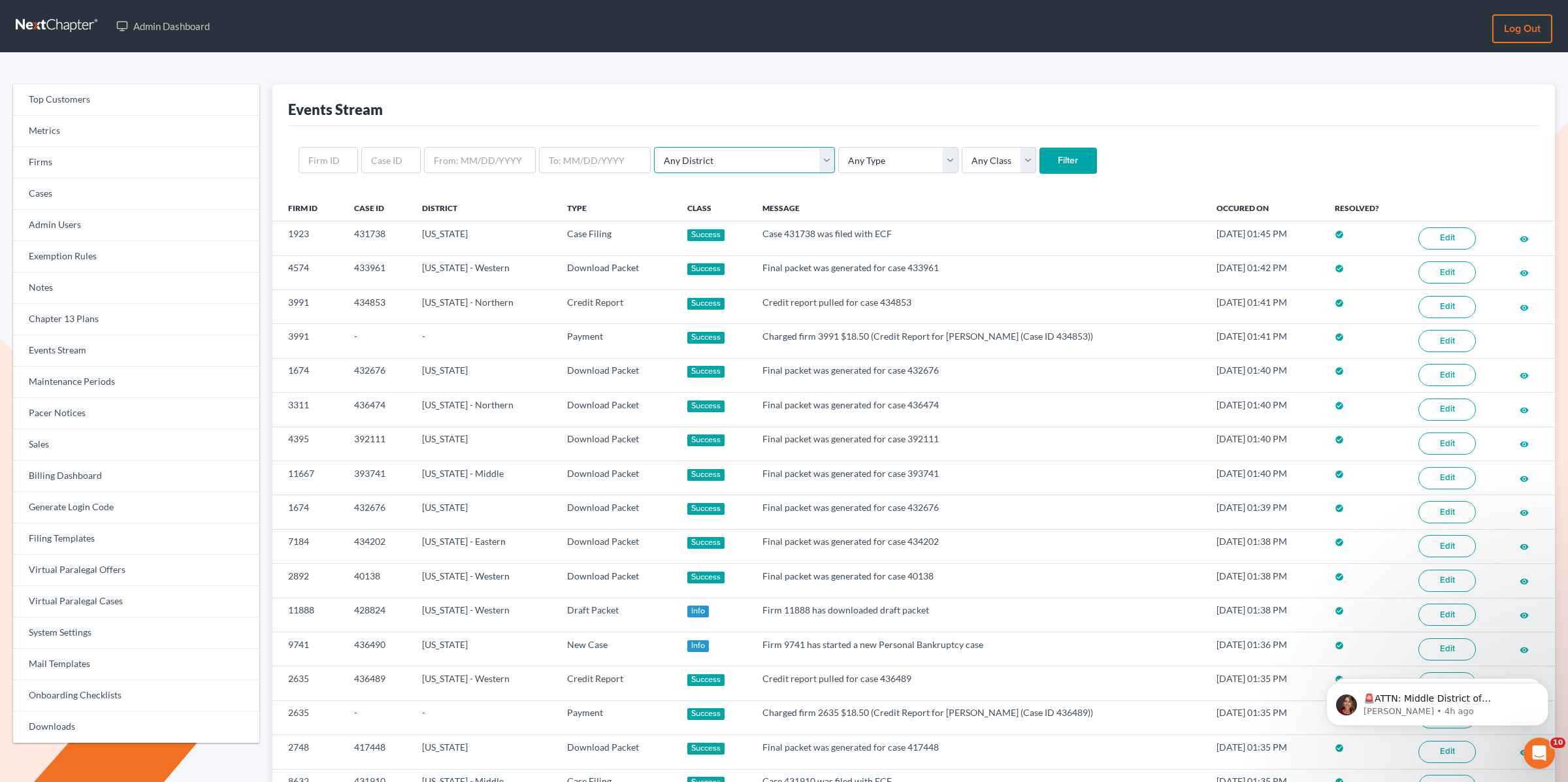
select select "32"
click at [654, 147] on select "Any District Alabama - Middle Alabama - Northern Alabama - Southern Alaska Ariz…" at bounding box center [744, 159] width 181 height 26
click at [1040, 157] on input "Filter" at bounding box center [1069, 160] width 58 height 26
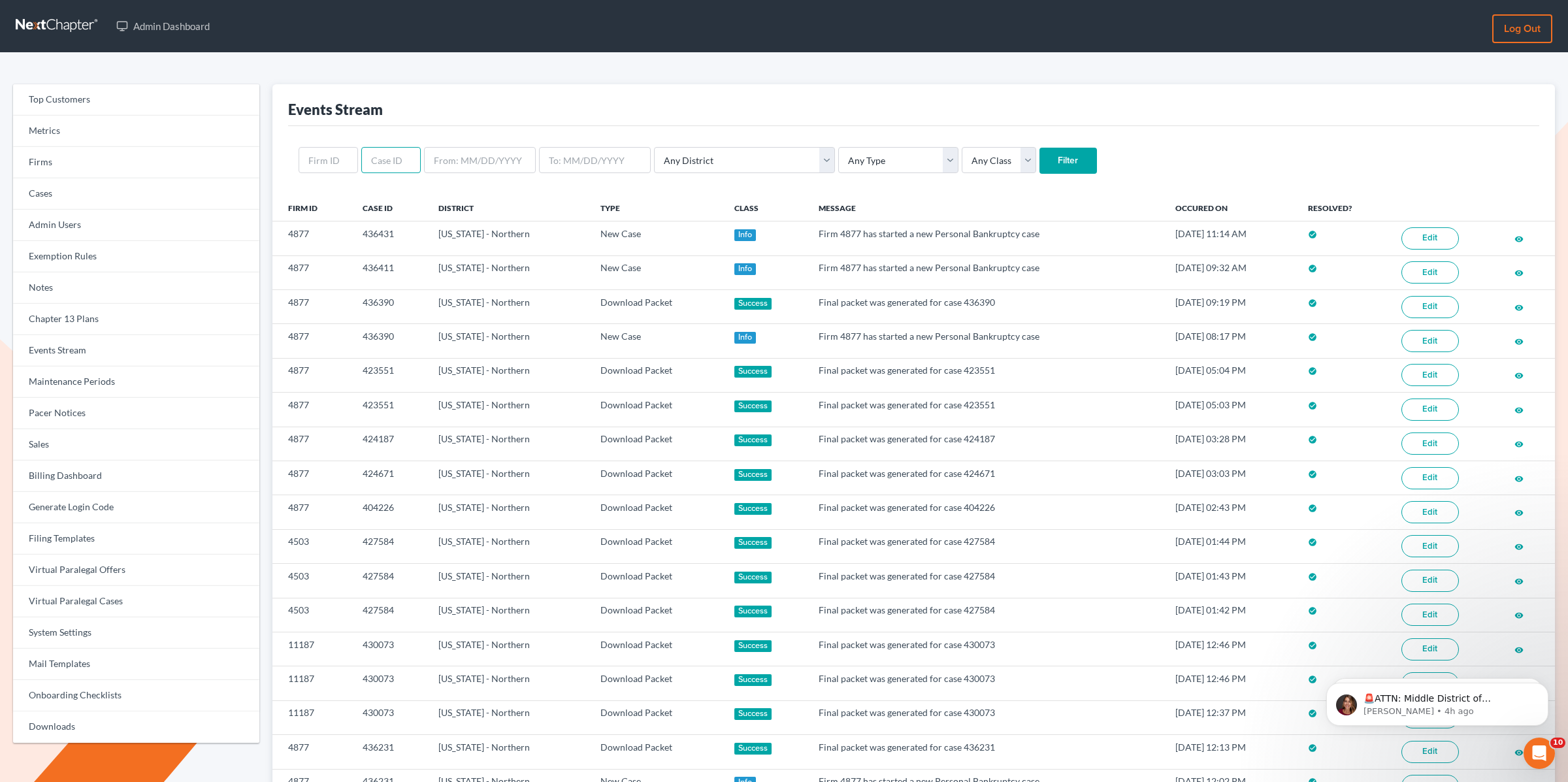
click at [385, 163] on input "text" at bounding box center [391, 159] width 59 height 26
type input "361643"
click at [1040, 165] on input "Filter" at bounding box center [1069, 160] width 58 height 26
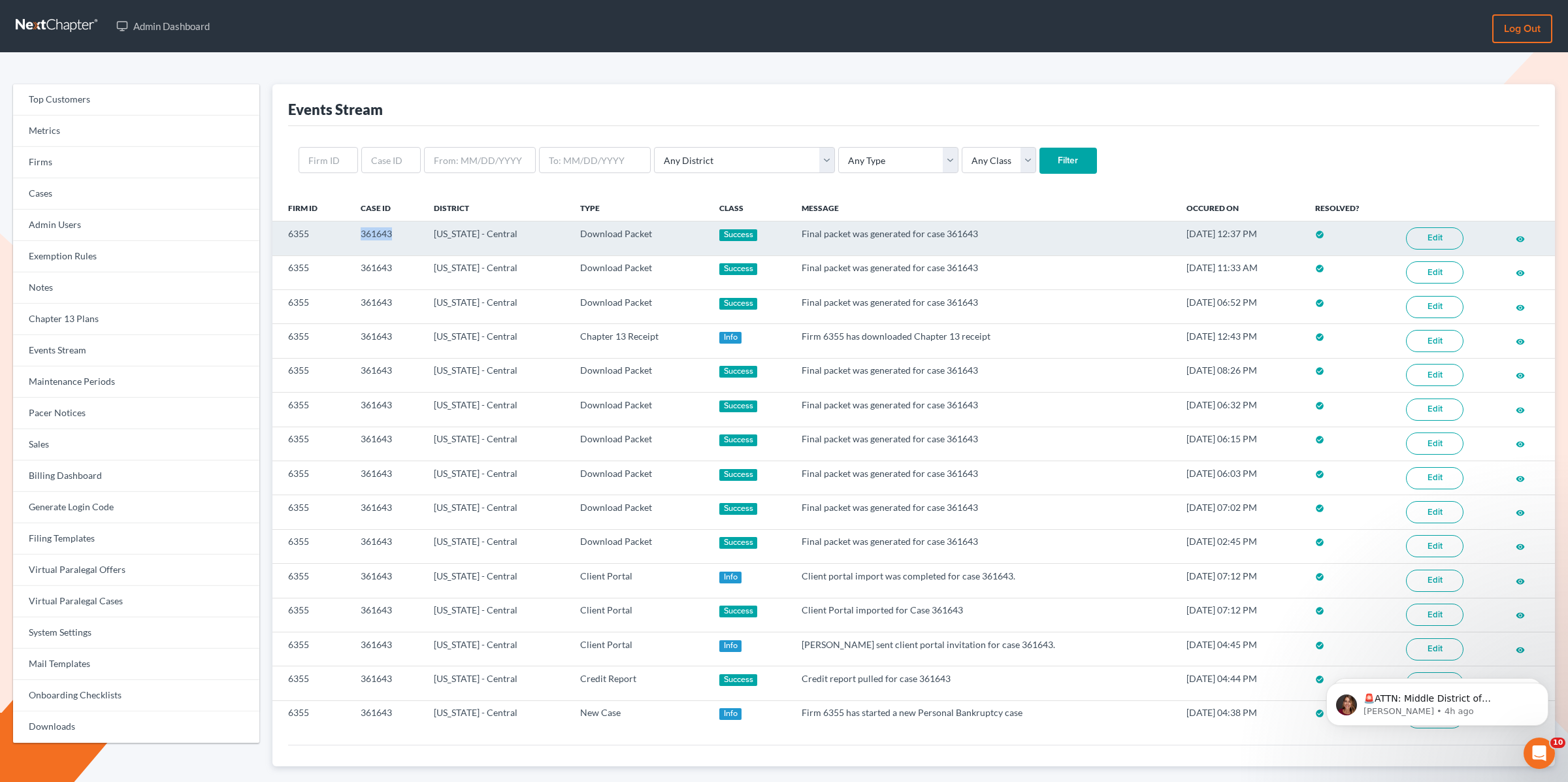
drag, startPoint x: 382, startPoint y: 240, endPoint x: 361, endPoint y: 237, distance: 21.2
click at [361, 237] on td "361643" at bounding box center [386, 238] width 73 height 34
copy td "361643"
